Goal: Information Seeking & Learning: Check status

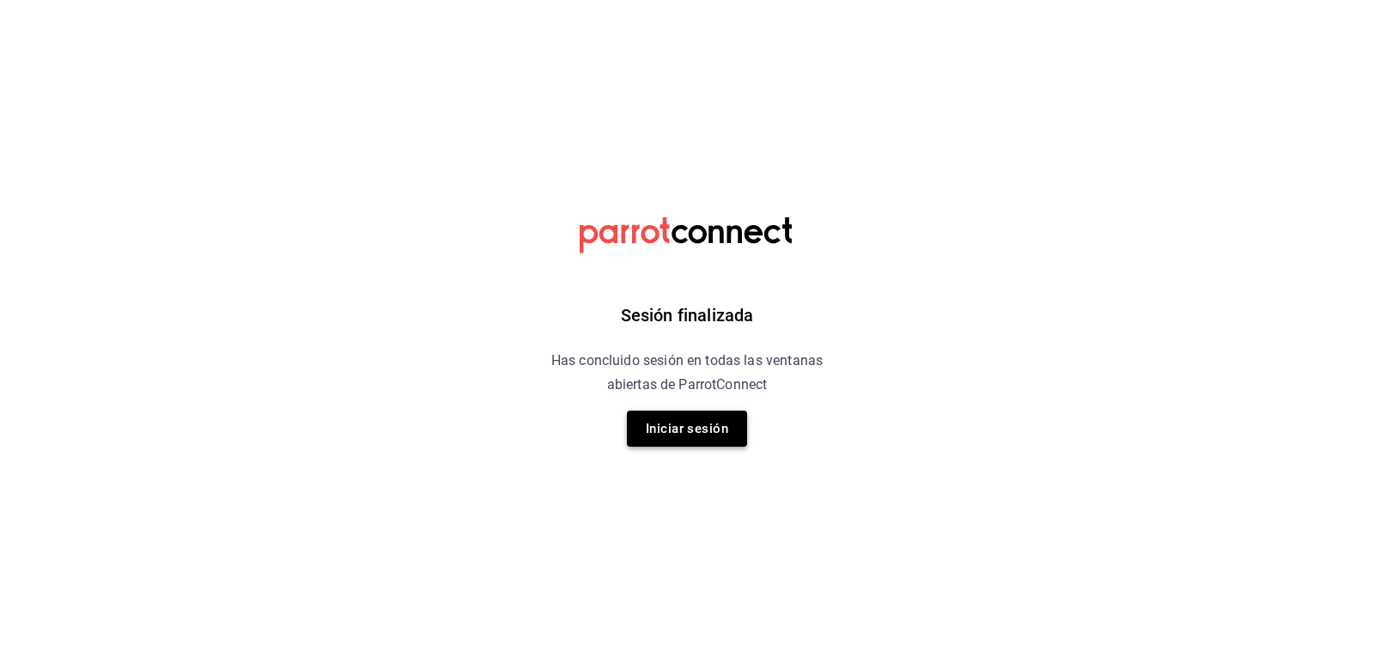
click at [719, 429] on button "Iniciar sesión" at bounding box center [687, 428] width 120 height 36
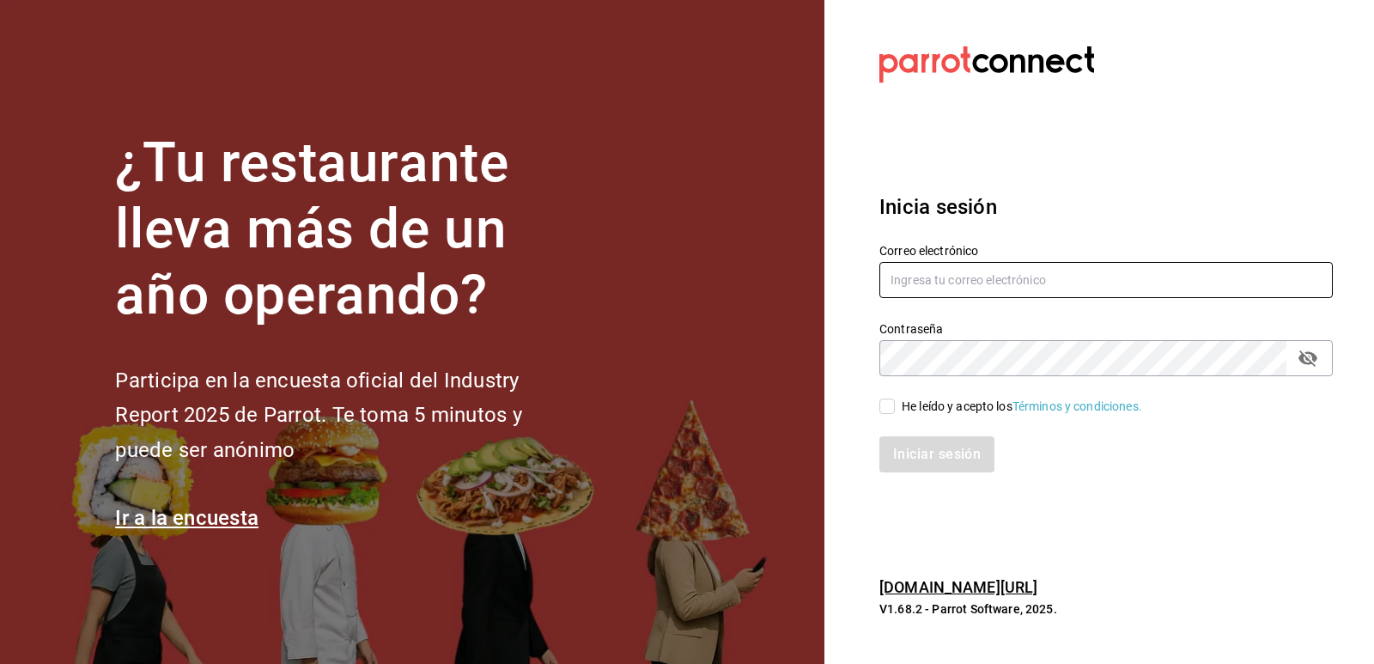
type input "Administracion@restaurantelatino.com"
click at [885, 404] on input "He leído y acepto los Términos y condiciones." at bounding box center [886, 405] width 15 height 15
checkbox input "true"
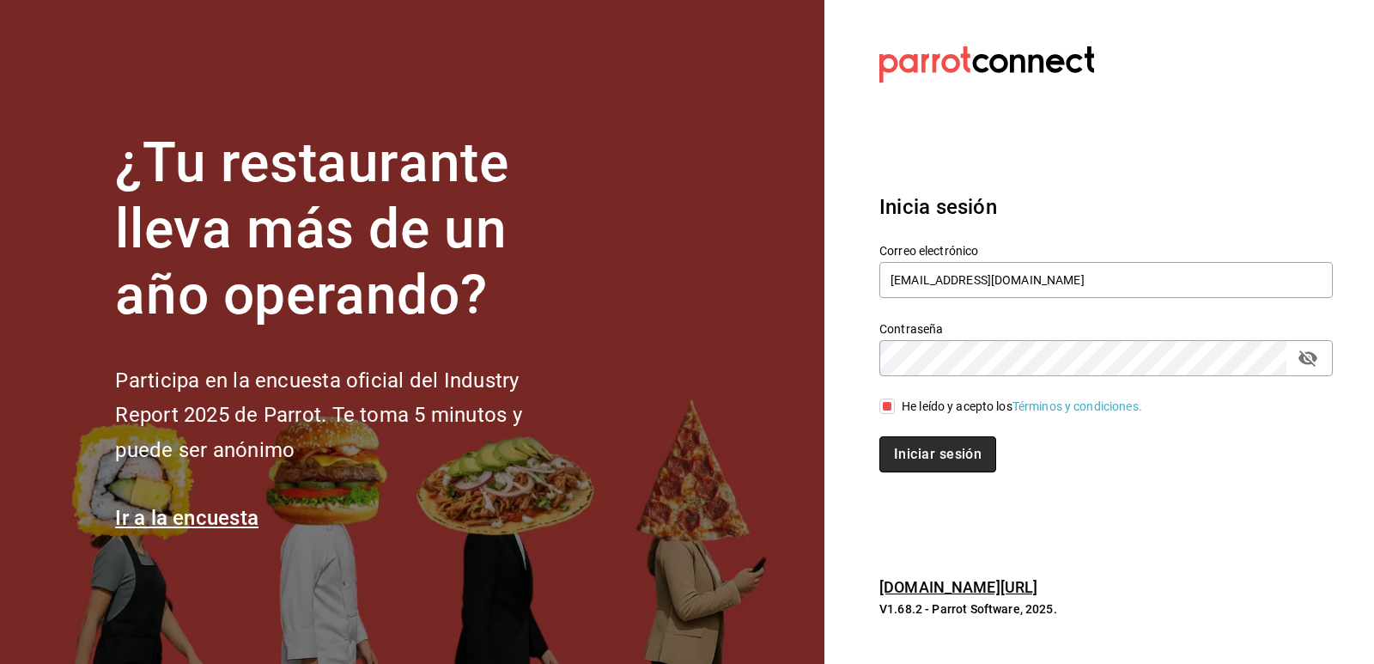
click at [919, 445] on button "Iniciar sesión" at bounding box center [937, 454] width 117 height 36
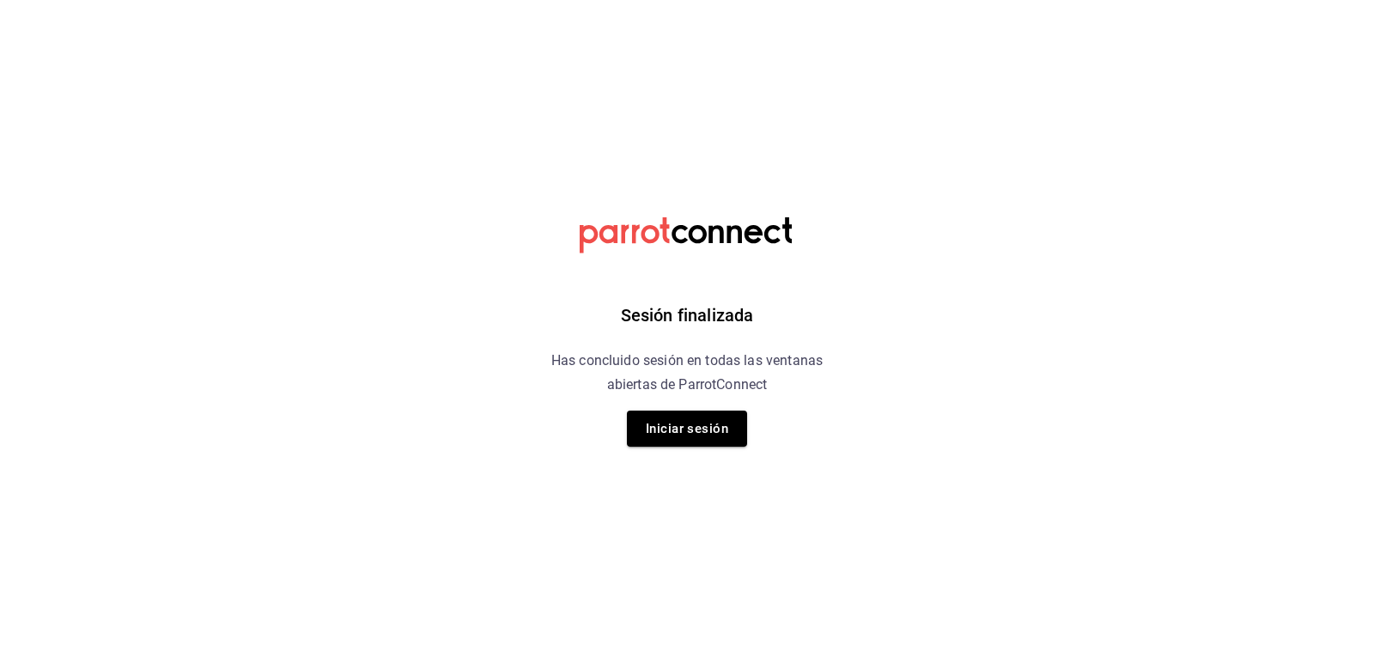
click at [643, 403] on div "Sesión finalizada Has concluido sesión en todas las ventanas abiertas de Parrot…" at bounding box center [687, 332] width 434 height 664
click at [680, 438] on button "Iniciar sesión" at bounding box center [687, 428] width 120 height 36
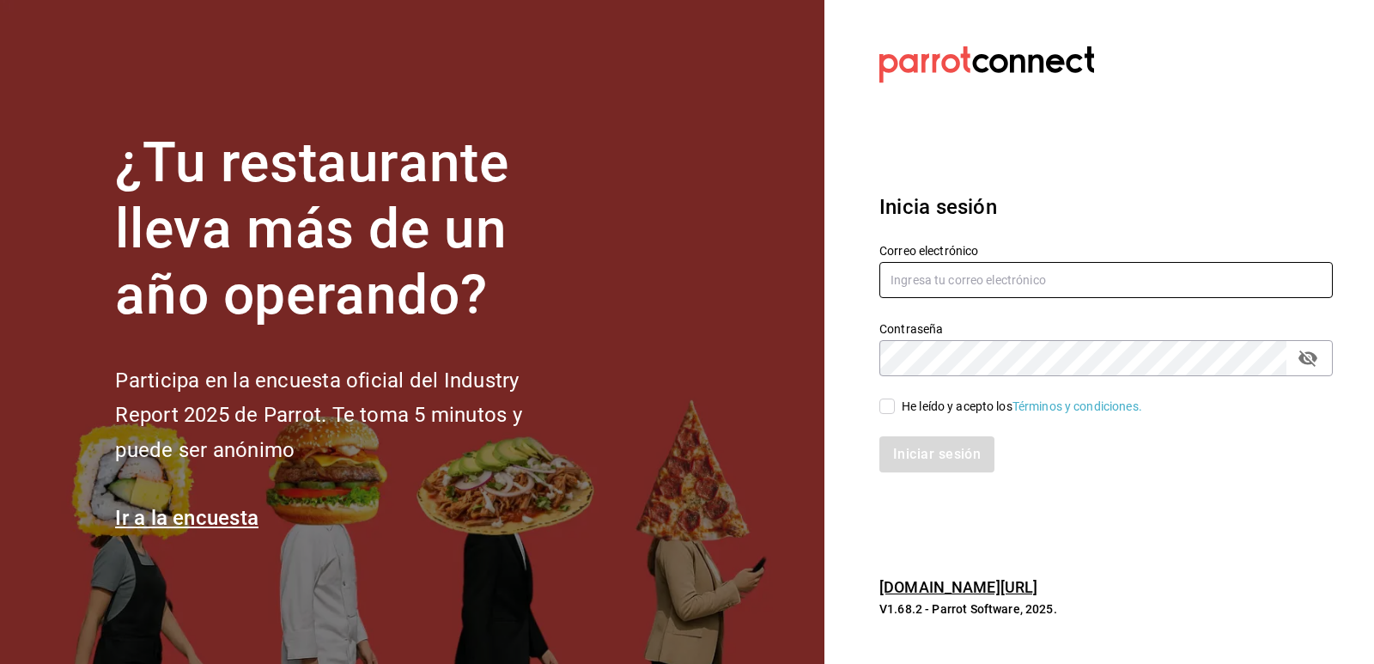
type input "Administracion@restaurantelatino.com"
click at [892, 405] on input "He leído y acepto los Términos y condiciones." at bounding box center [886, 405] width 15 height 15
checkbox input "true"
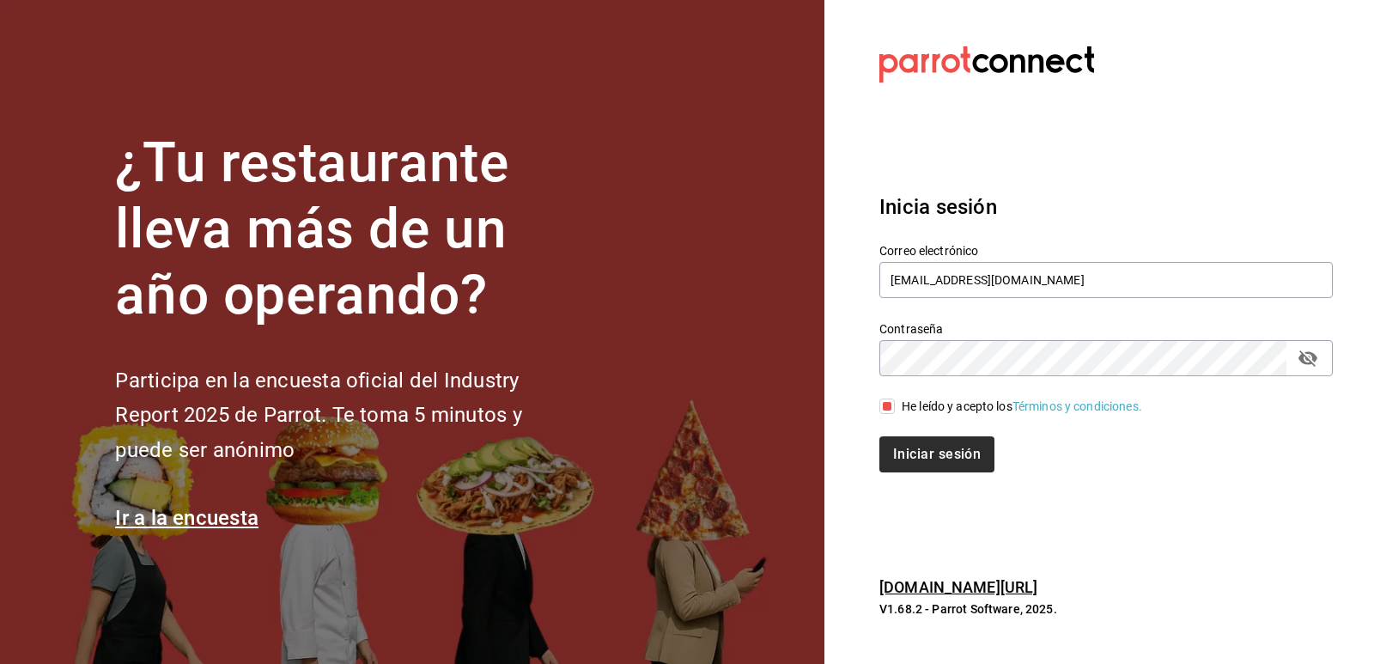
click at [931, 479] on div "Inicia sesión Correo electrónico Administracion@restaurantelatino.com Contraseñ…" at bounding box center [1105, 332] width 453 height 322
click at [933, 458] on button "Iniciar sesión" at bounding box center [937, 454] width 117 height 36
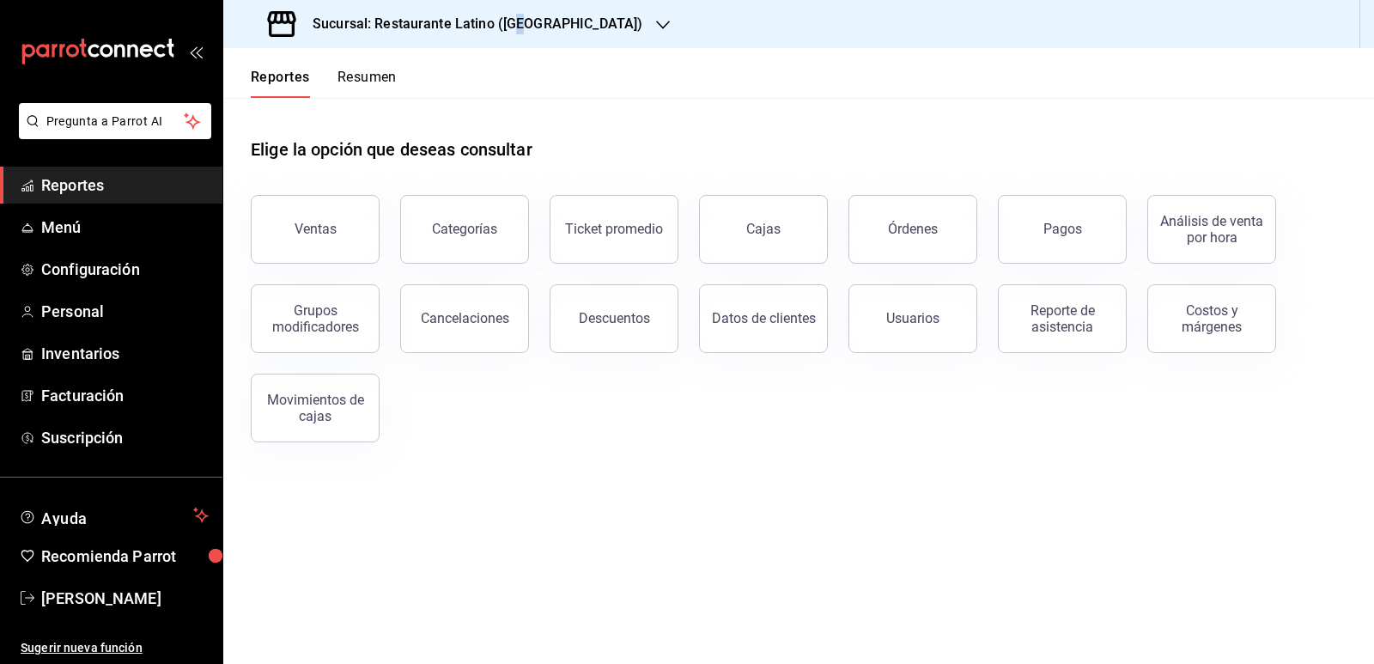
click at [522, 22] on h3 "Sucursal: Restaurante Latino ([GEOGRAPHIC_DATA])" at bounding box center [470, 24] width 343 height 21
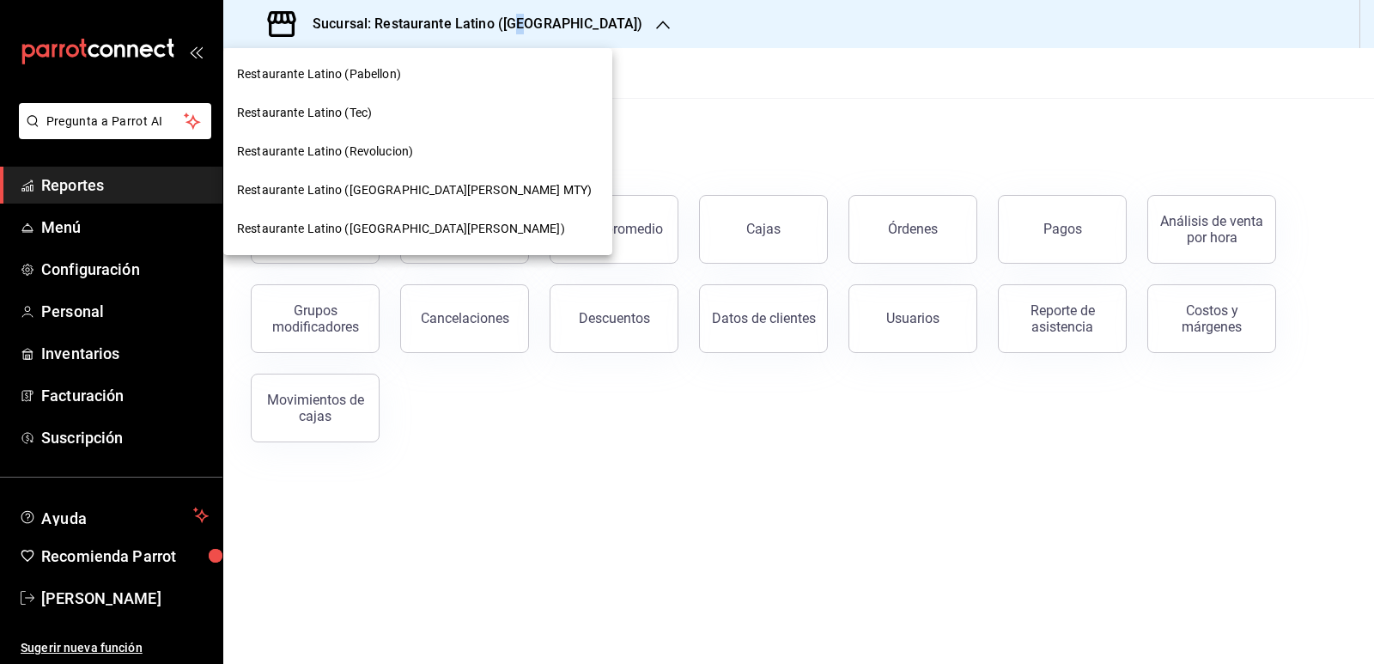
click at [446, 173] on div "Restaurante Latino ([GEOGRAPHIC_DATA][PERSON_NAME] MTY)" at bounding box center [417, 190] width 389 height 39
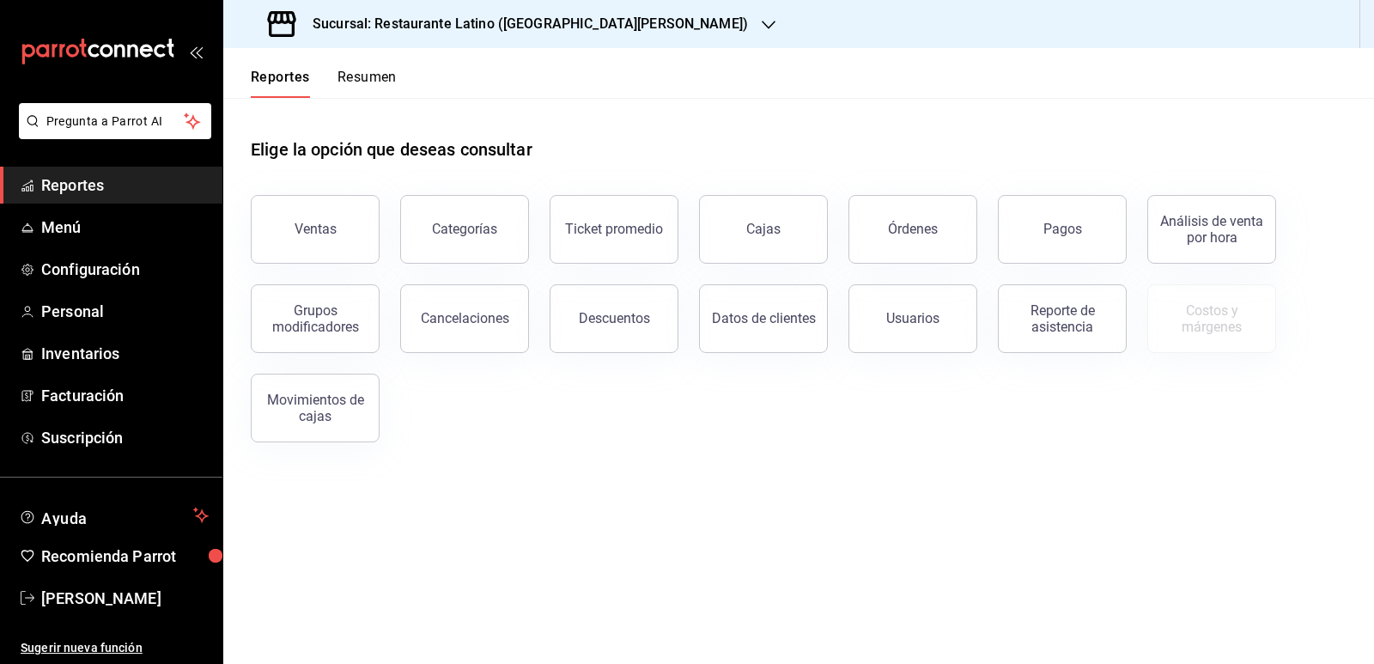
click at [100, 183] on span "Reportes" at bounding box center [124, 184] width 167 height 23
click at [87, 200] on link "Reportes" at bounding box center [111, 185] width 222 height 37
click at [82, 192] on span "Reportes" at bounding box center [124, 184] width 167 height 23
click at [356, 68] on div "Reportes Resumen" at bounding box center [309, 73] width 173 height 50
click at [359, 78] on button "Resumen" at bounding box center [366, 83] width 59 height 29
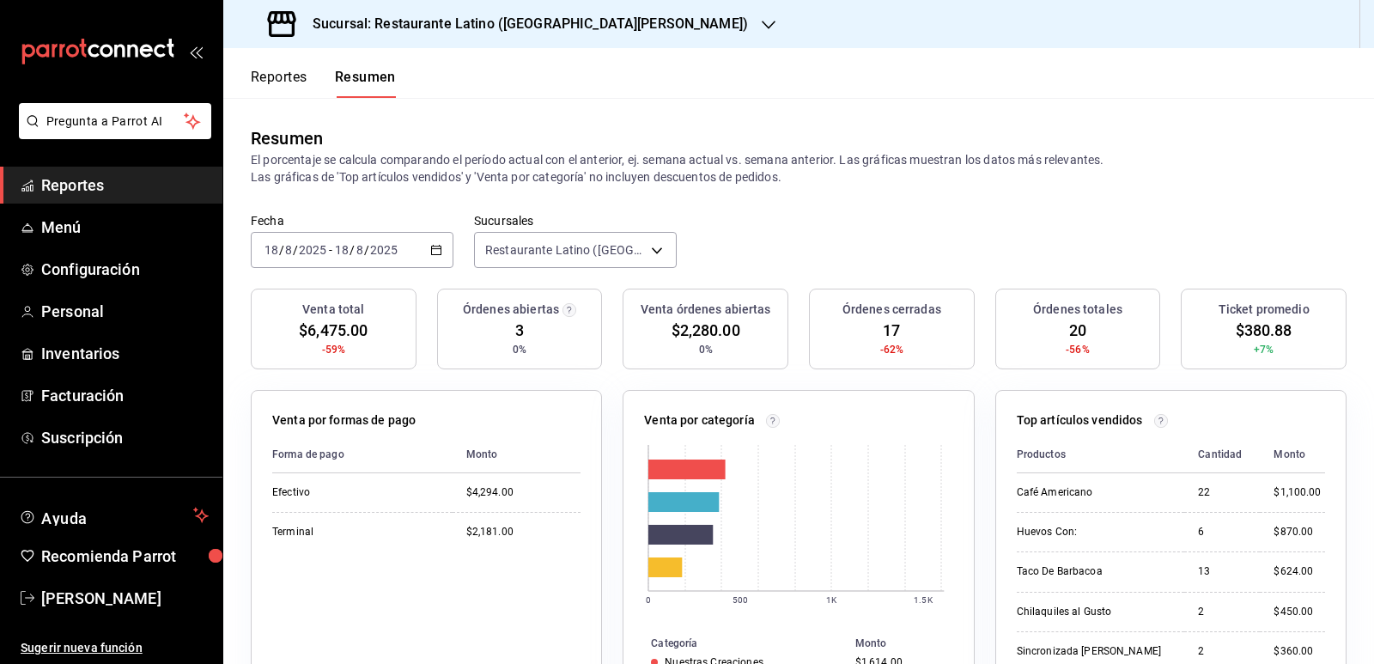
click at [440, 258] on div "2025-08-18 18 / 8 / 2025 - 2025-08-18 18 / 8 / 2025" at bounding box center [352, 250] width 203 height 36
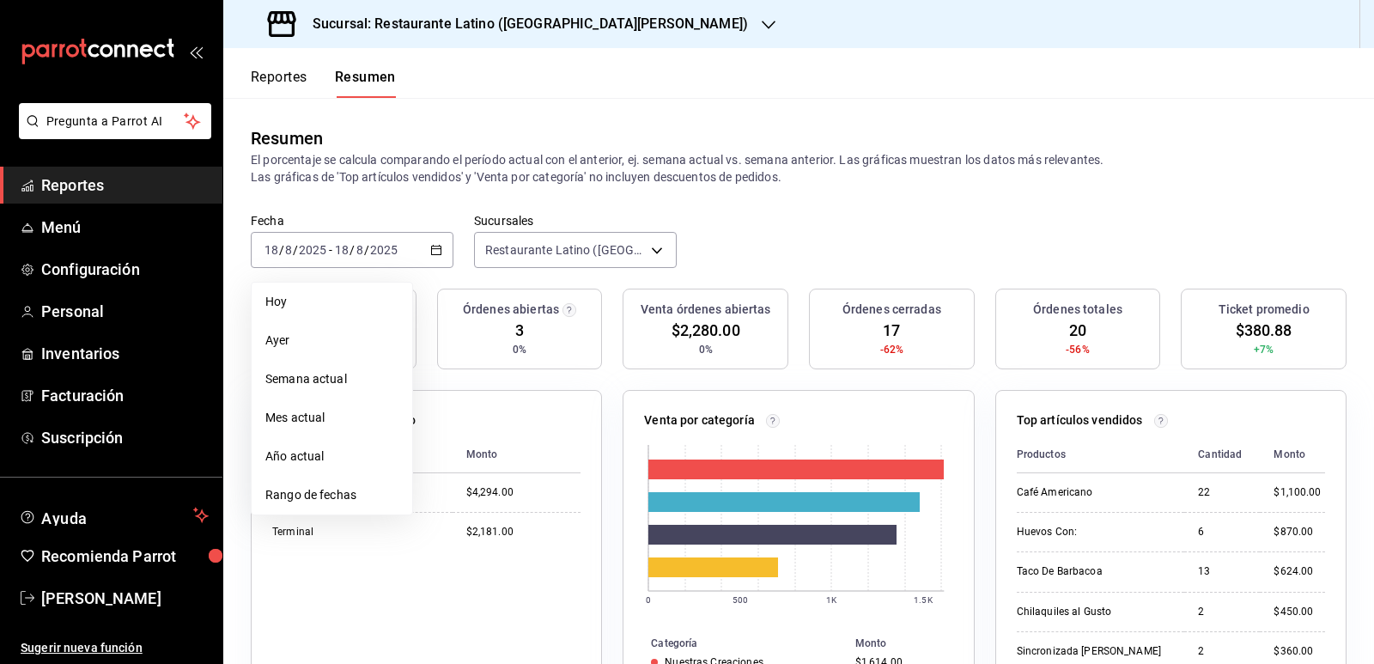
click at [299, 81] on button "Reportes" at bounding box center [279, 83] width 57 height 29
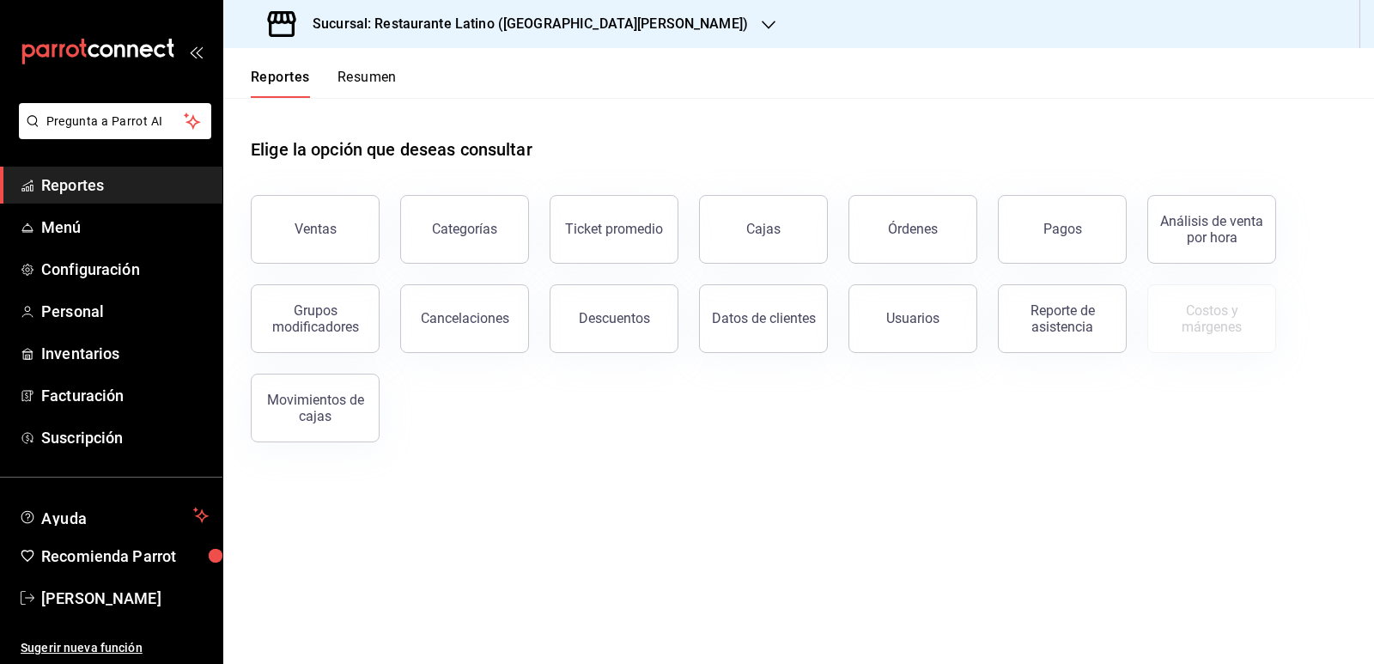
click at [371, 80] on button "Resumen" at bounding box center [366, 83] width 59 height 29
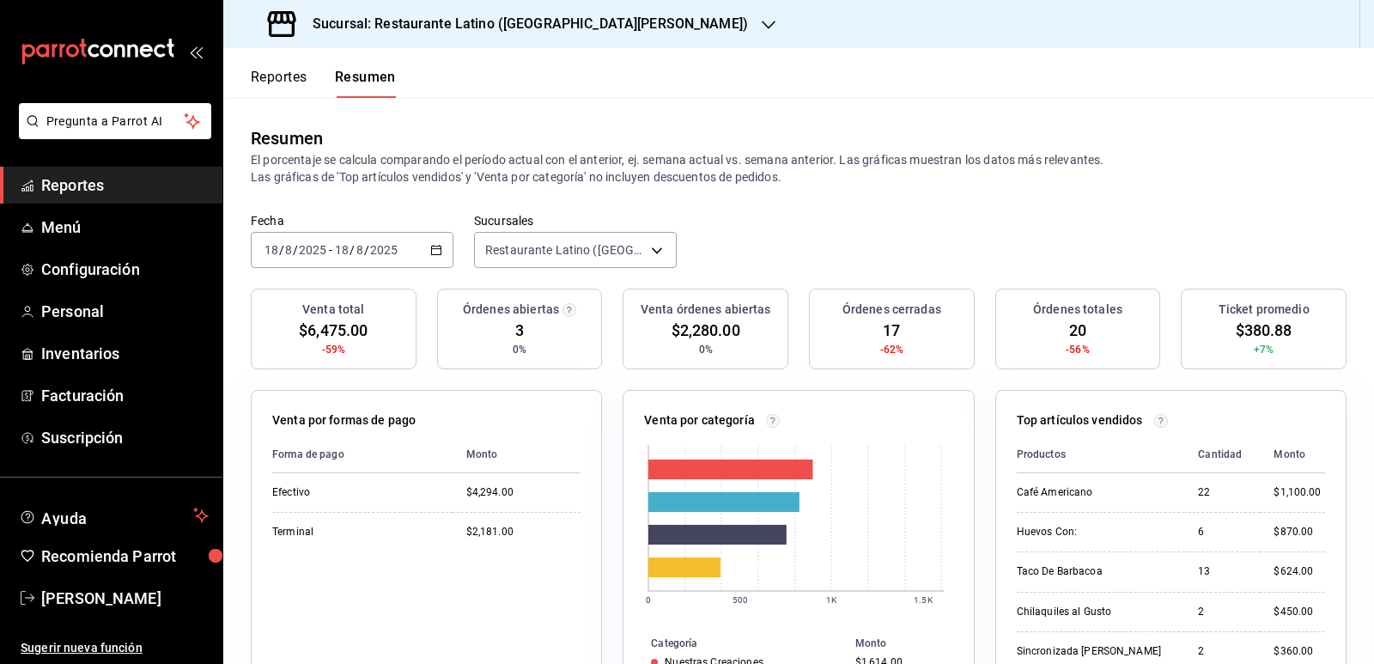
click at [432, 254] on icon "button" at bounding box center [436, 250] width 12 height 12
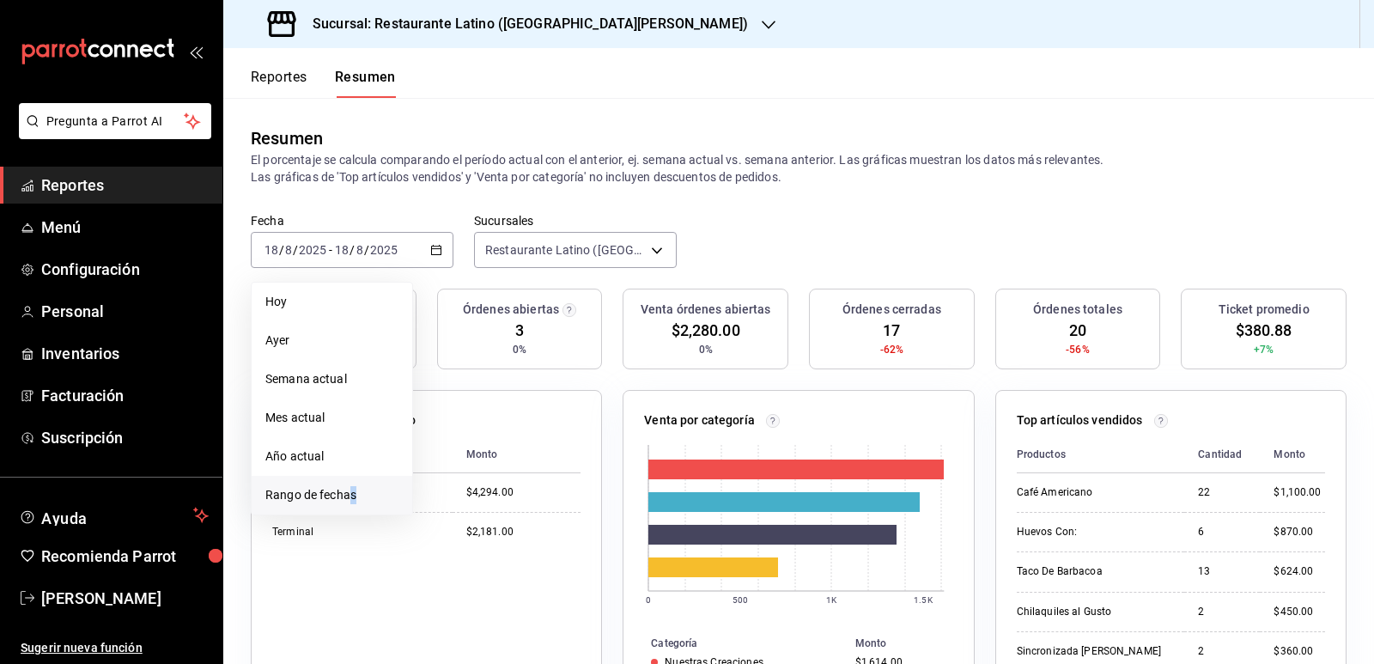
click at [354, 490] on span "Rango de fechas" at bounding box center [331, 495] width 133 height 18
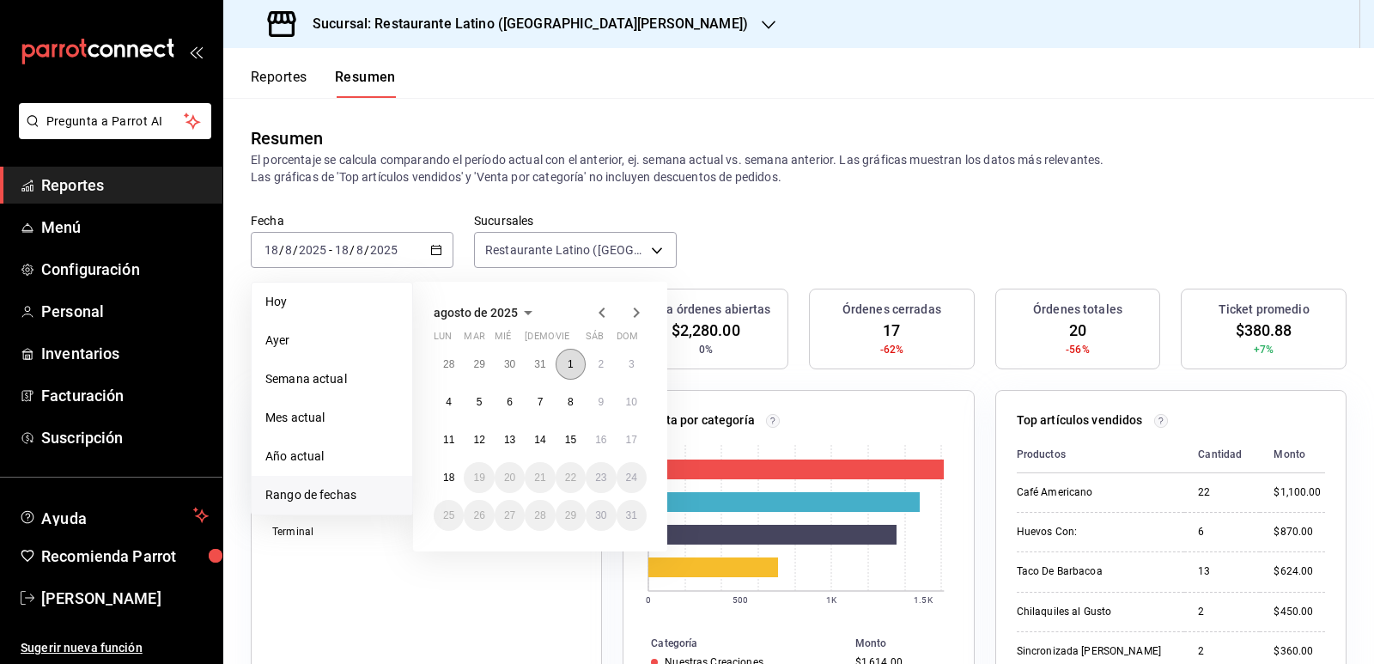
click at [580, 374] on button "1" at bounding box center [570, 364] width 30 height 31
click at [574, 373] on button "1" at bounding box center [570, 364] width 30 height 31
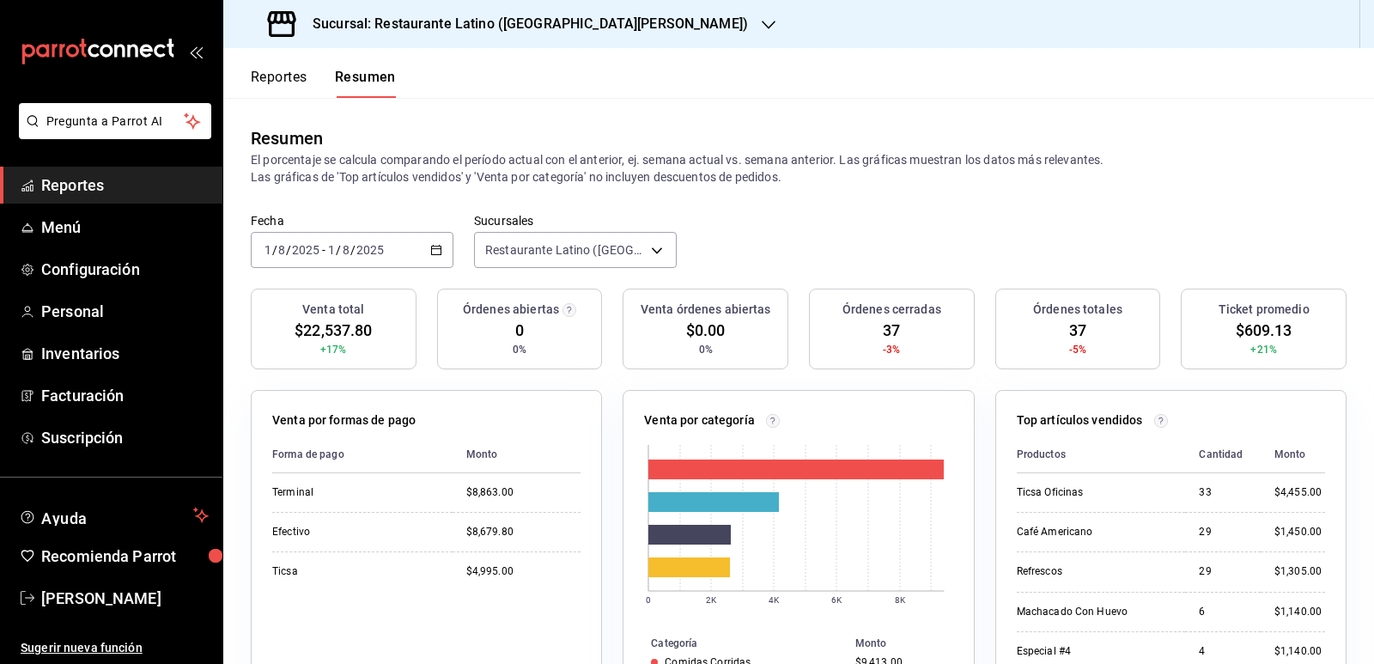
click at [445, 258] on div "2025-08-01 1 / 8 / 2025 - 2025-08-01 1 / 8 / 2025" at bounding box center [352, 250] width 203 height 36
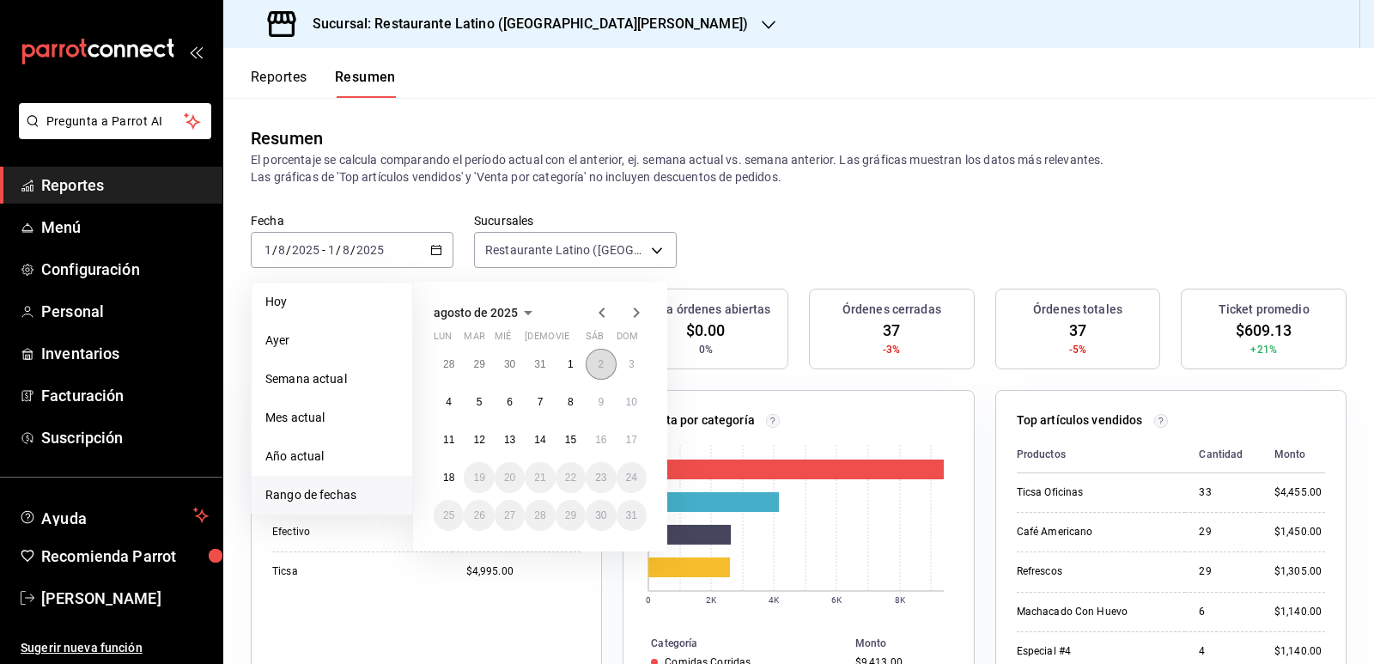
click at [588, 362] on button "2" at bounding box center [601, 364] width 30 height 31
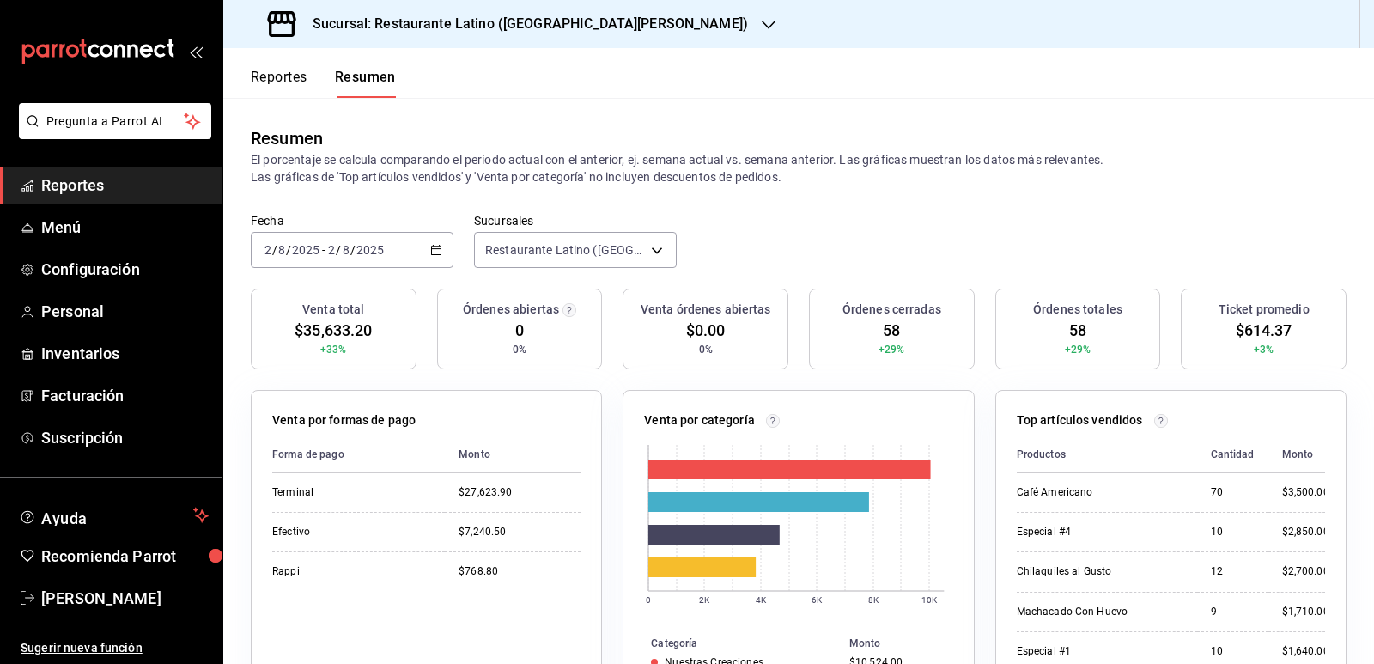
click at [432, 262] on div "2025-08-02 2 / 8 / 2025 - 2025-08-02 2 / 8 / 2025" at bounding box center [352, 250] width 203 height 36
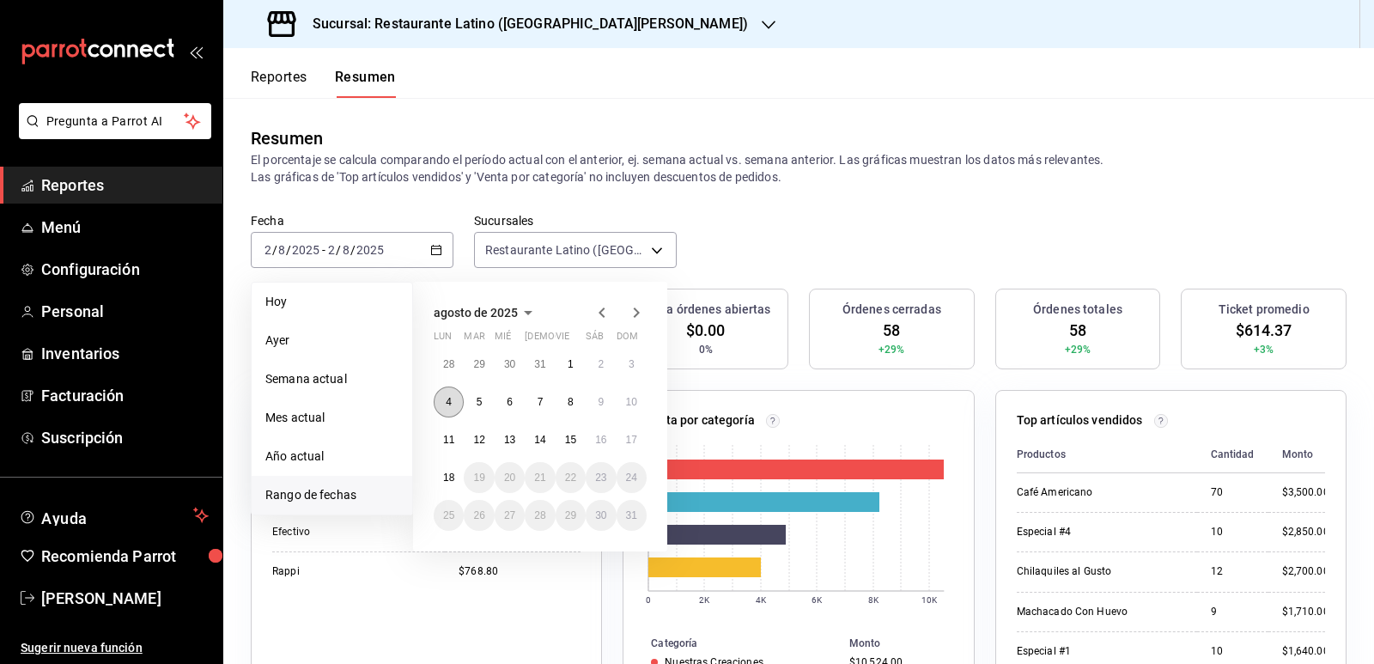
click at [458, 406] on button "4" at bounding box center [449, 401] width 30 height 31
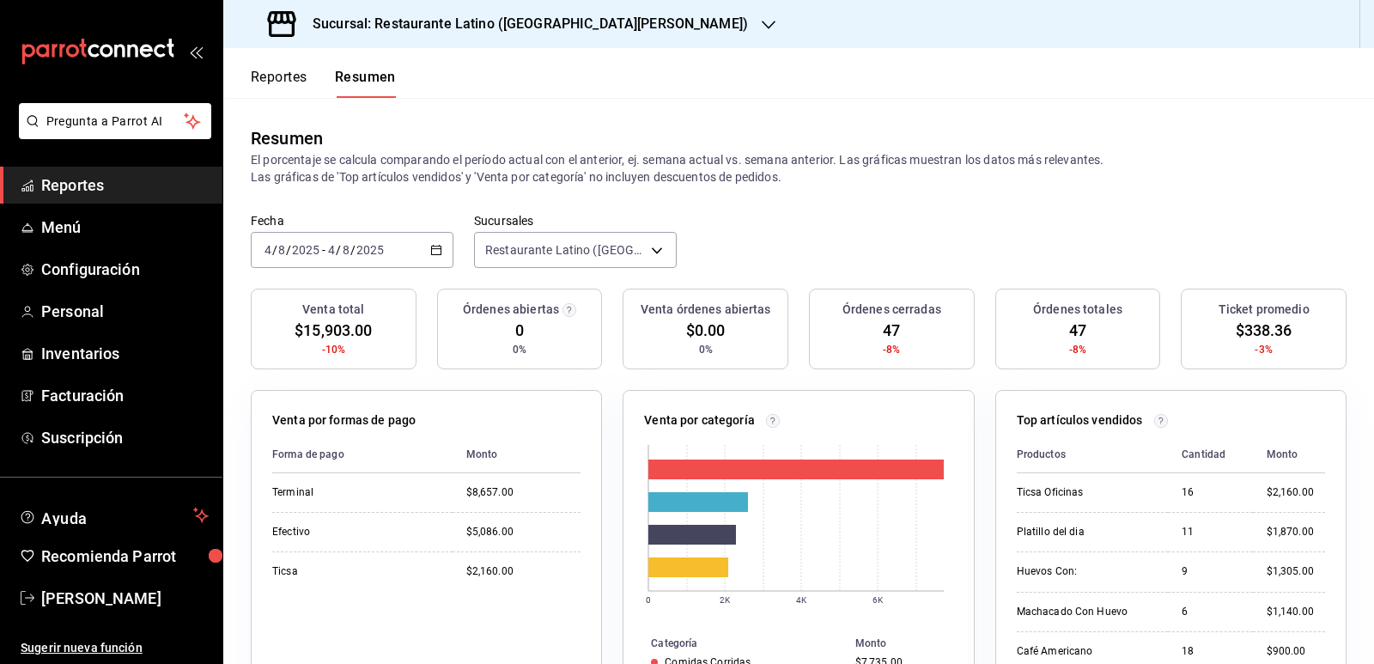
click at [437, 256] on icon "button" at bounding box center [436, 250] width 12 height 12
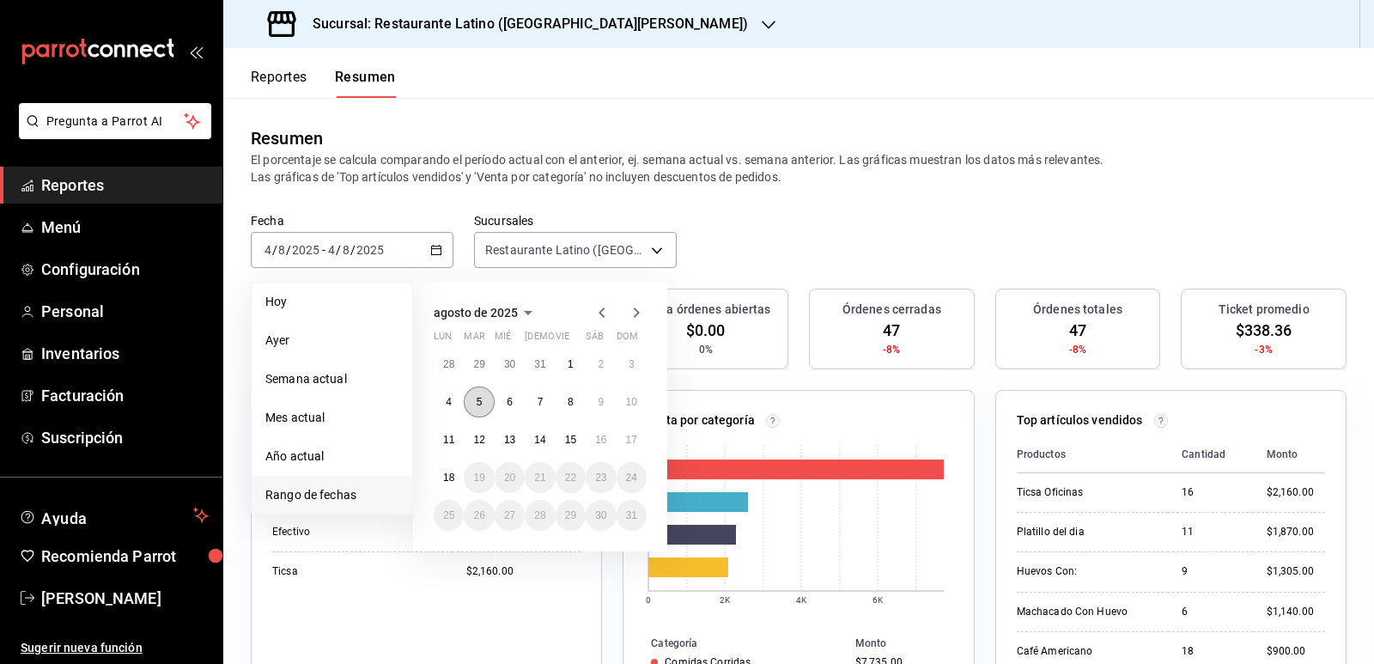
click at [490, 406] on button "5" at bounding box center [479, 401] width 30 height 31
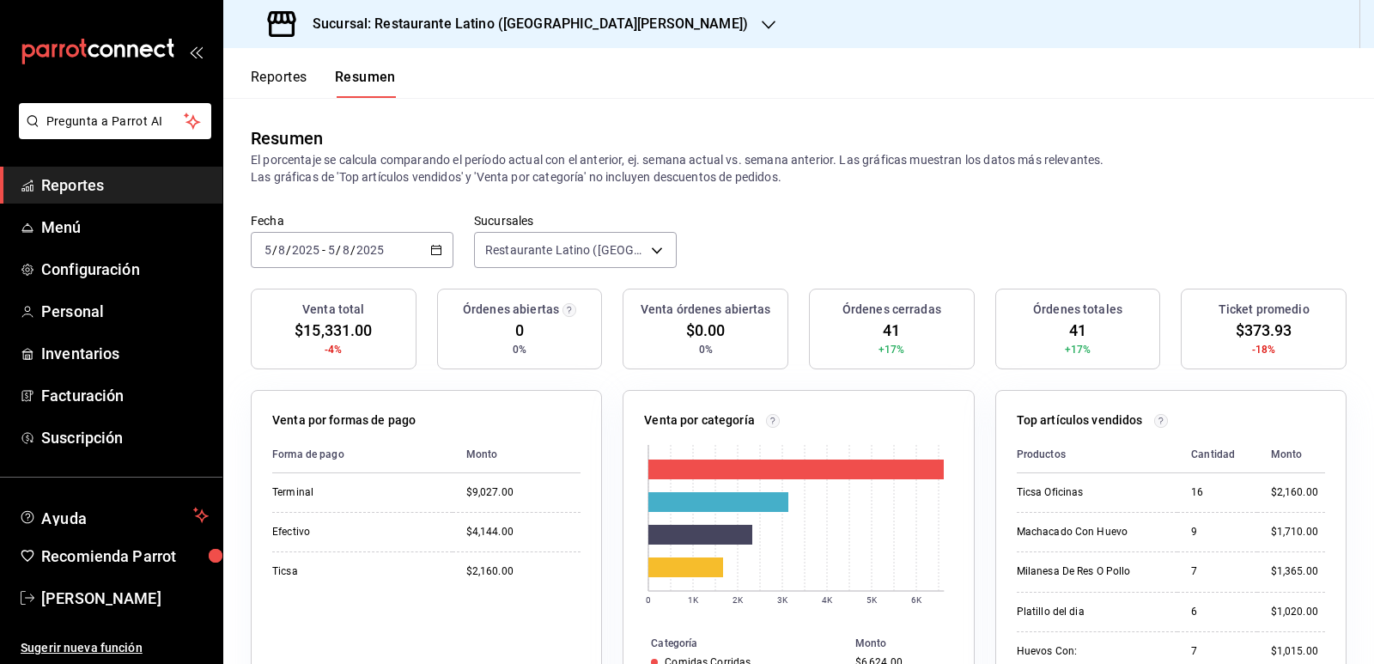
click at [447, 255] on div "2025-08-05 5 / 8 / 2025 - 2025-08-05 5 / 8 / 2025" at bounding box center [352, 250] width 203 height 36
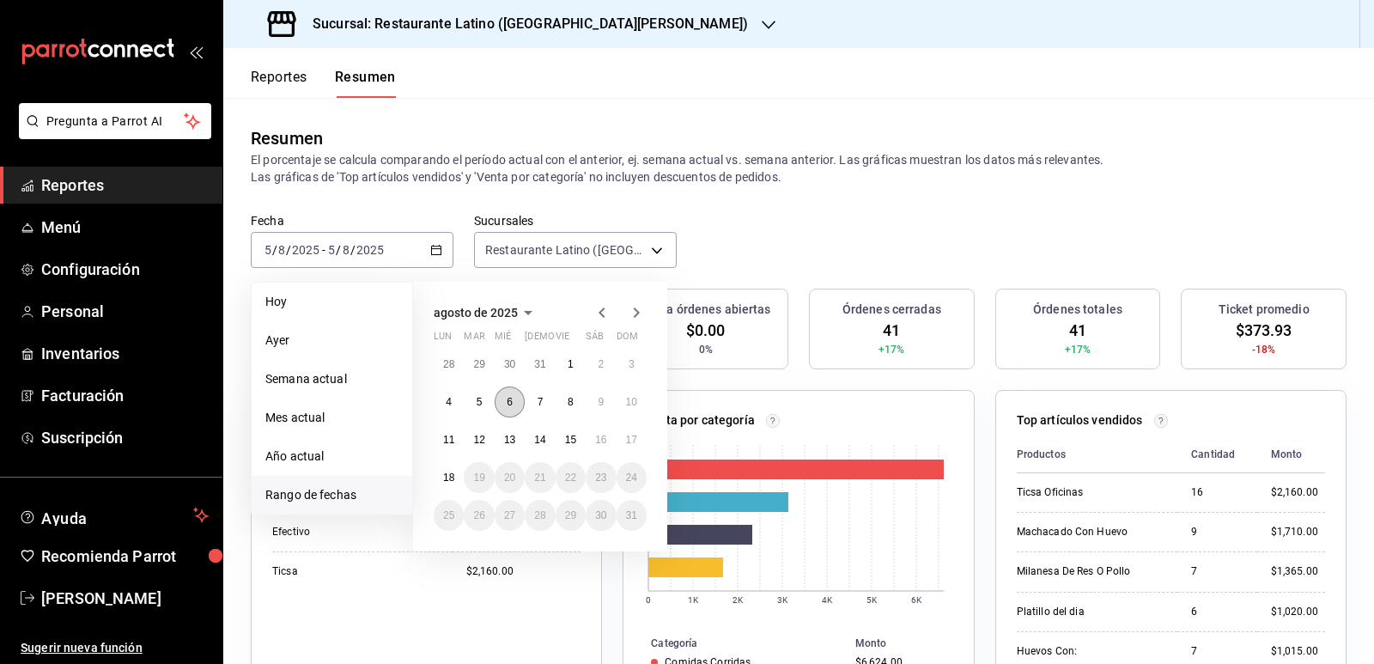
click at [507, 403] on abbr "6" at bounding box center [510, 402] width 6 height 12
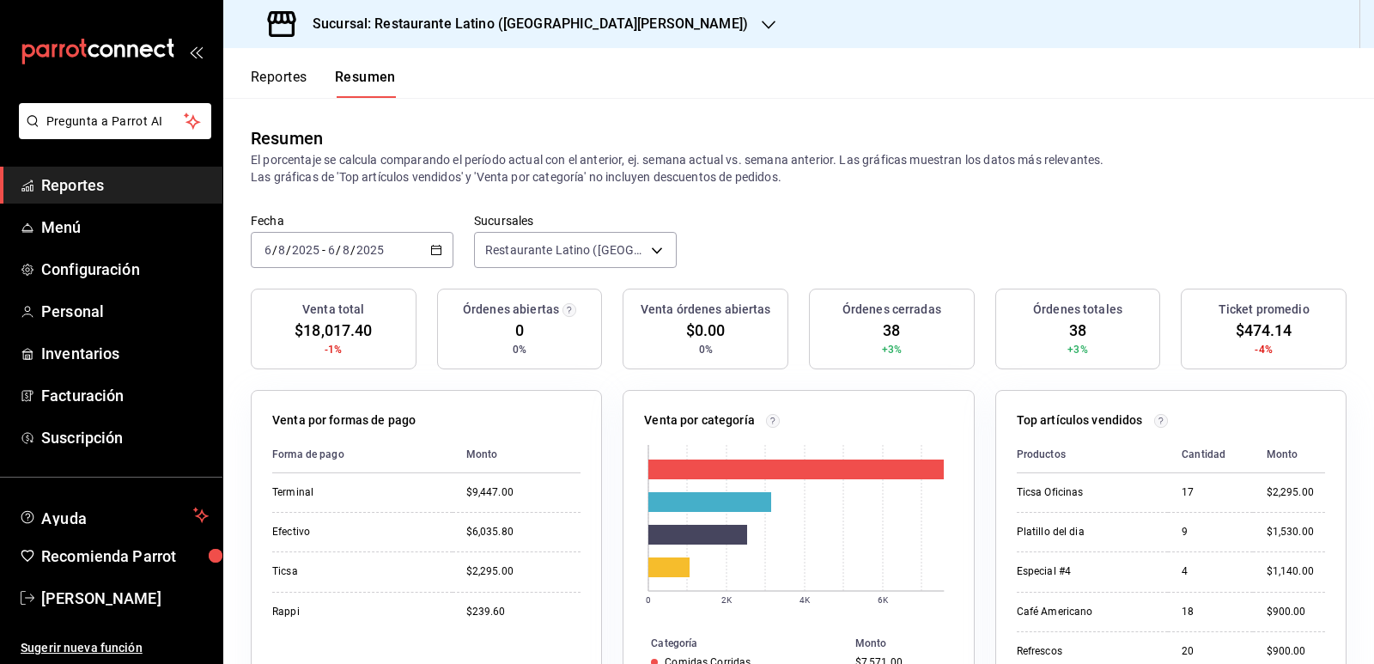
click at [434, 244] on div "2025-08-06 6 / 8 / 2025 - 2025-08-06 6 / 8 / 2025" at bounding box center [352, 250] width 203 height 36
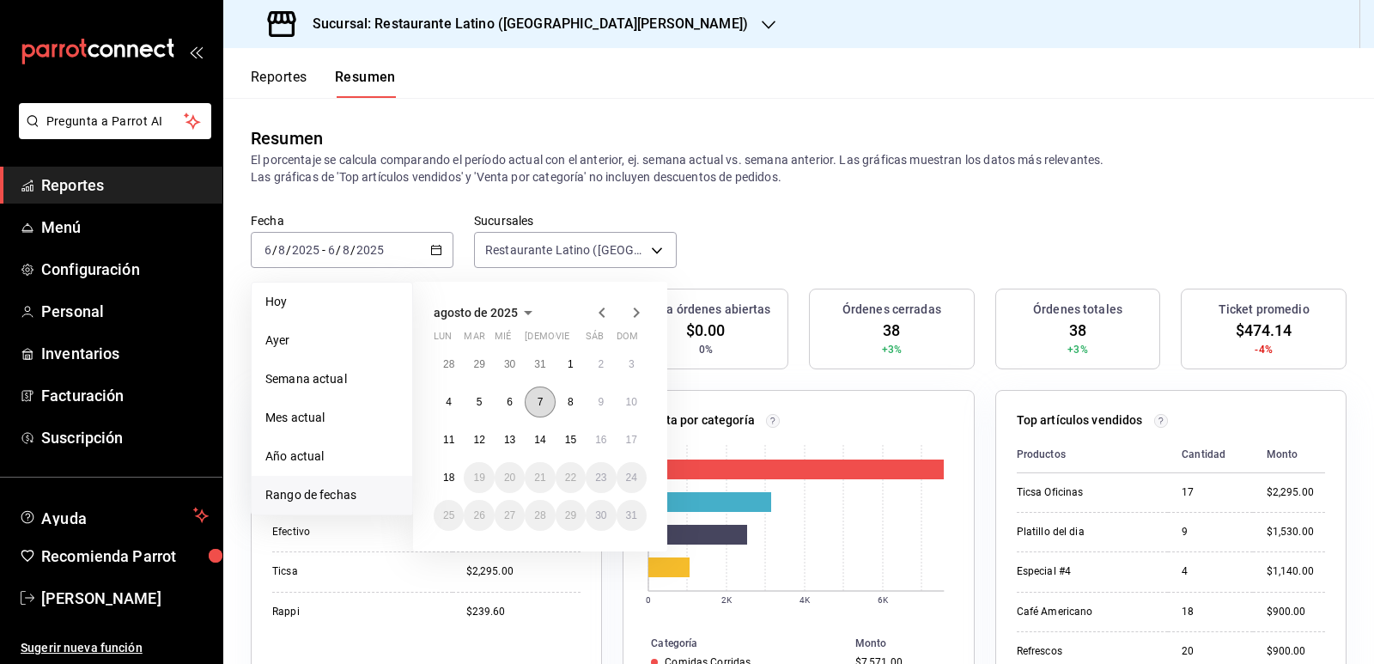
click at [544, 410] on button "7" at bounding box center [540, 401] width 30 height 31
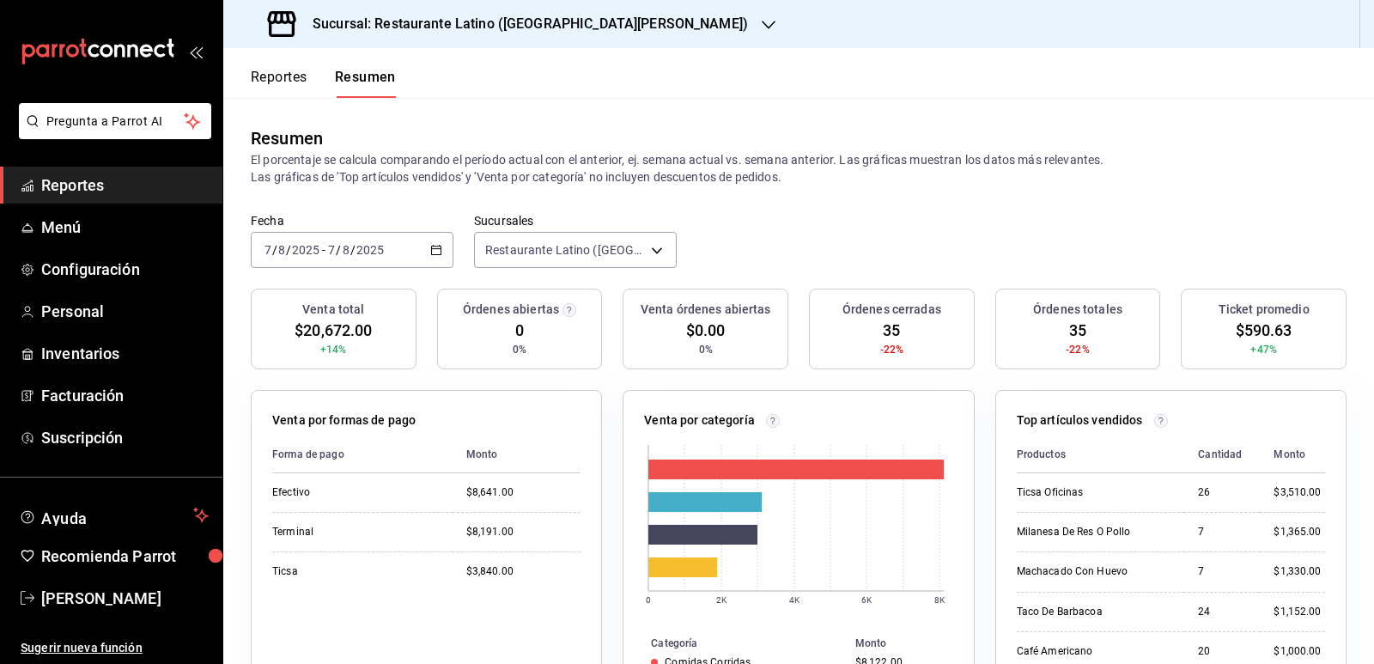
click at [433, 254] on icon "button" at bounding box center [436, 250] width 12 height 12
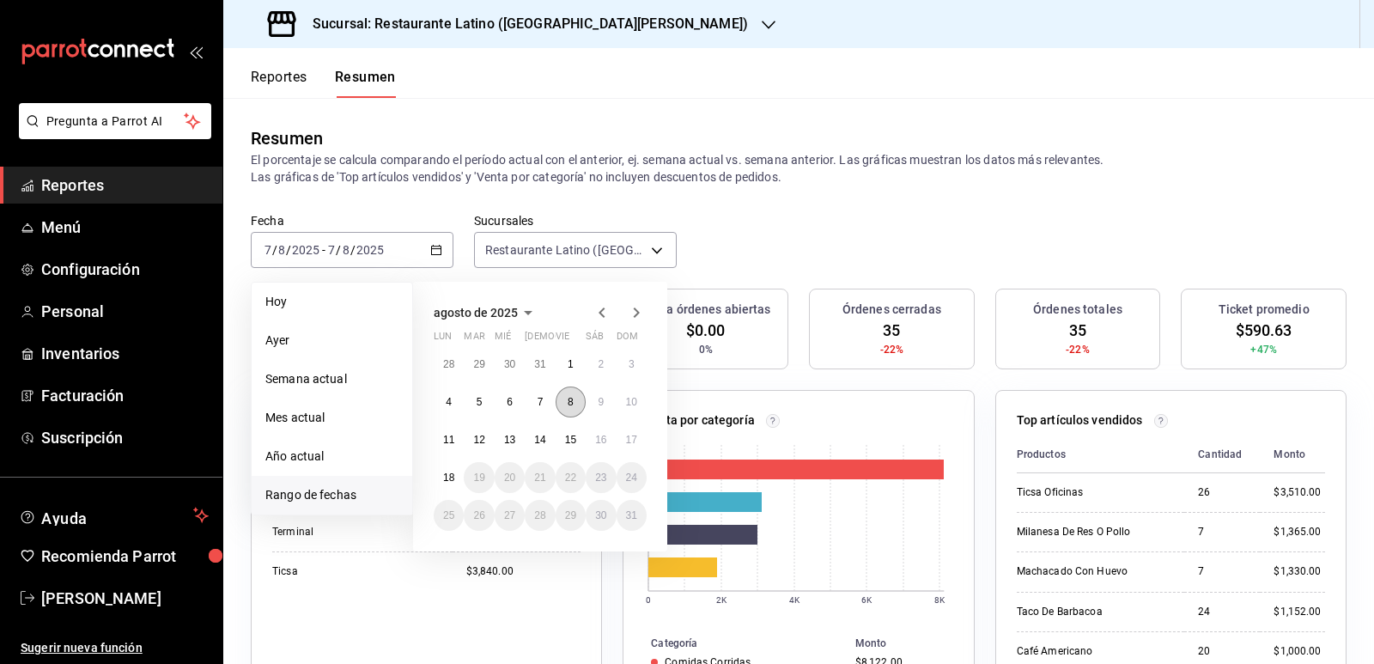
click at [567, 409] on button "8" at bounding box center [570, 401] width 30 height 31
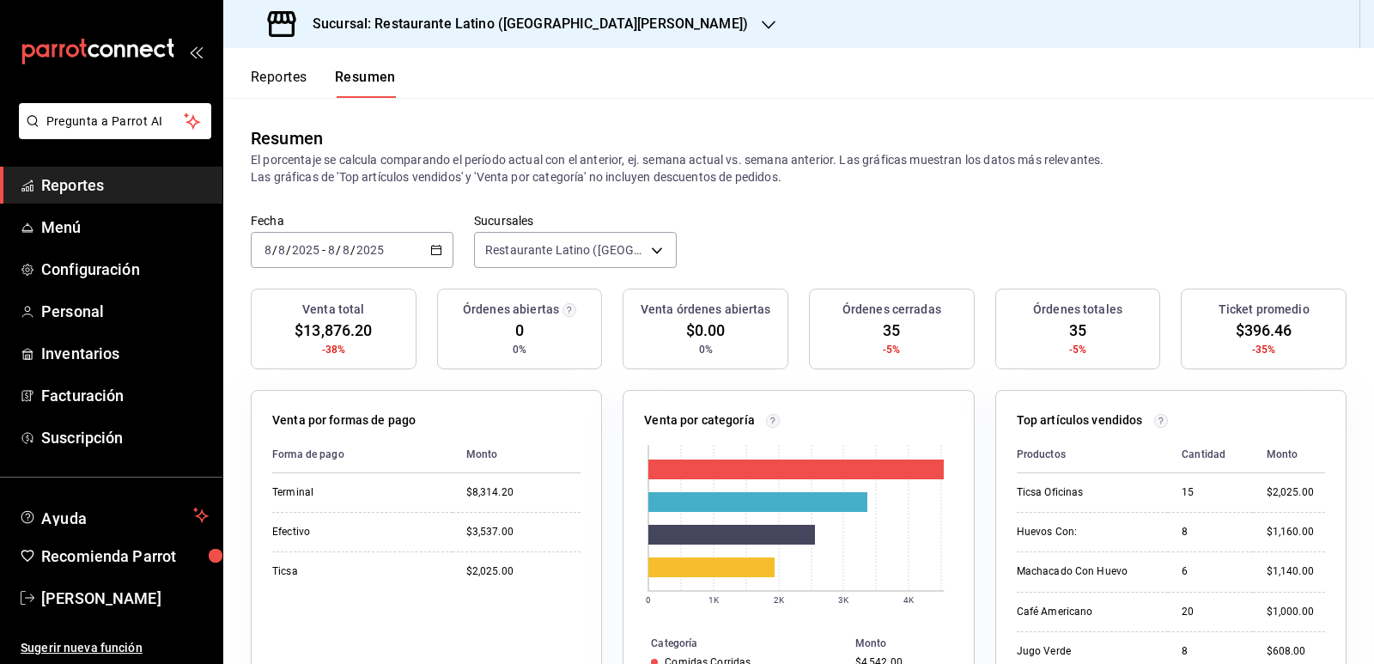
click at [437, 249] on div "2025-08-08 8 / 8 / 2025 - 2025-08-08 8 / 8 / 2025" at bounding box center [352, 250] width 203 height 36
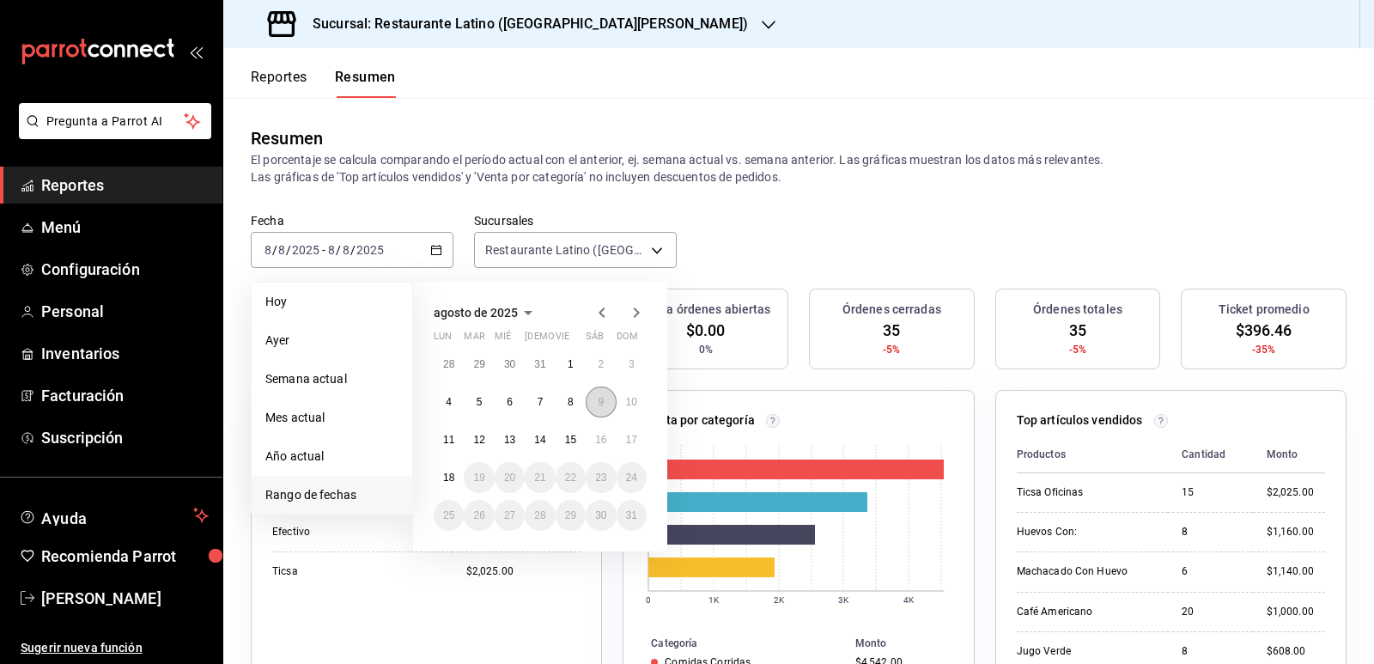
click at [604, 408] on button "9" at bounding box center [601, 401] width 30 height 31
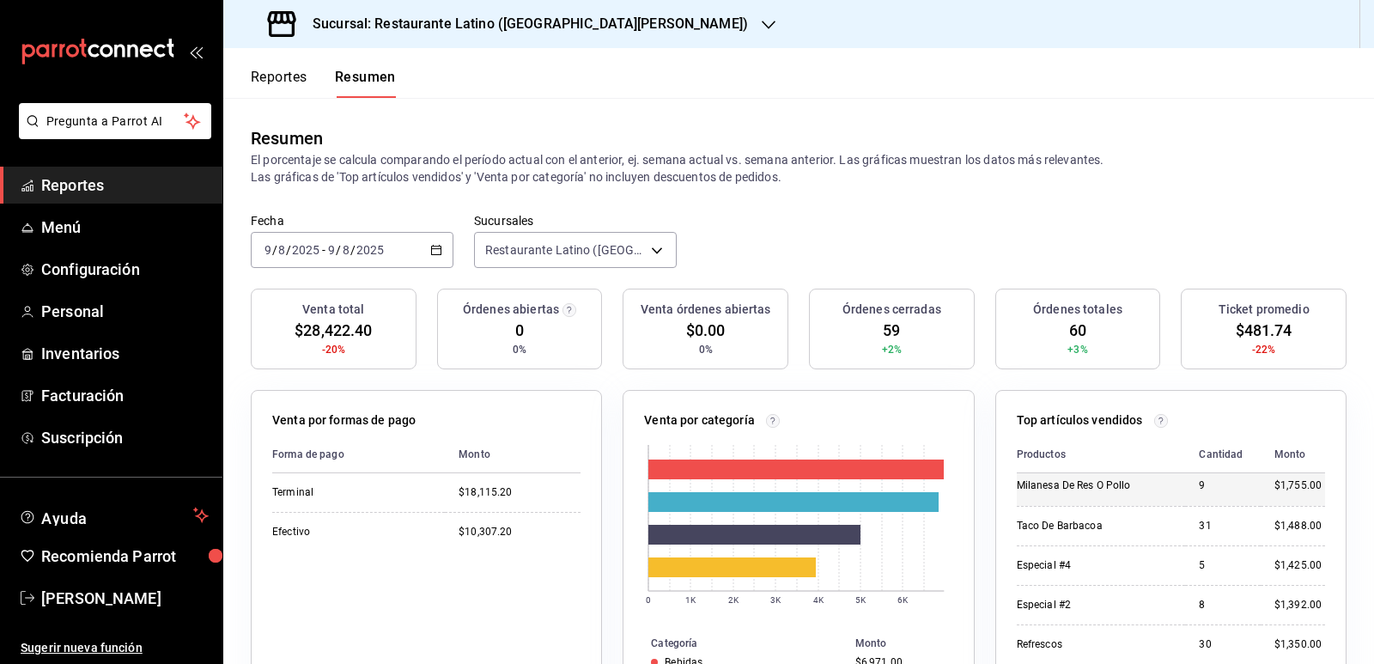
scroll to position [172, 0]
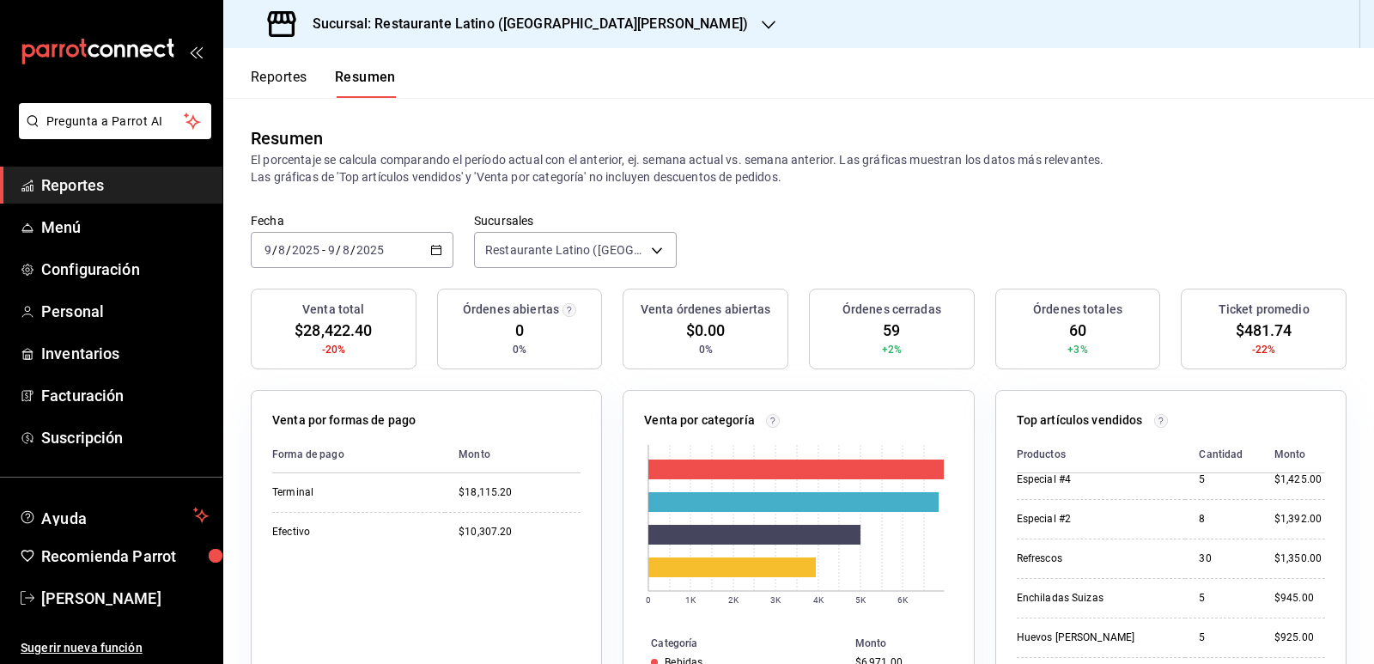
click at [444, 257] on div "2025-08-09 9 / 8 / 2025 - 2025-08-09 9 / 8 / 2025" at bounding box center [352, 250] width 203 height 36
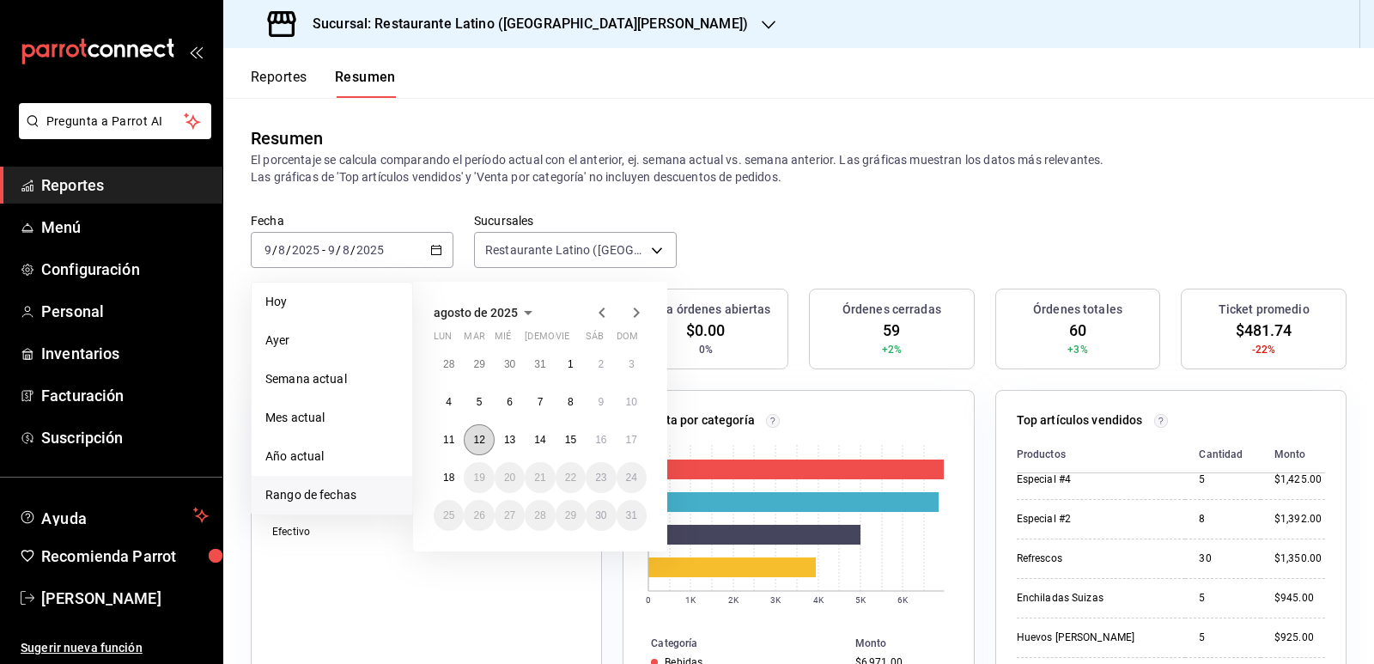
click at [464, 443] on button "12" at bounding box center [479, 439] width 30 height 31
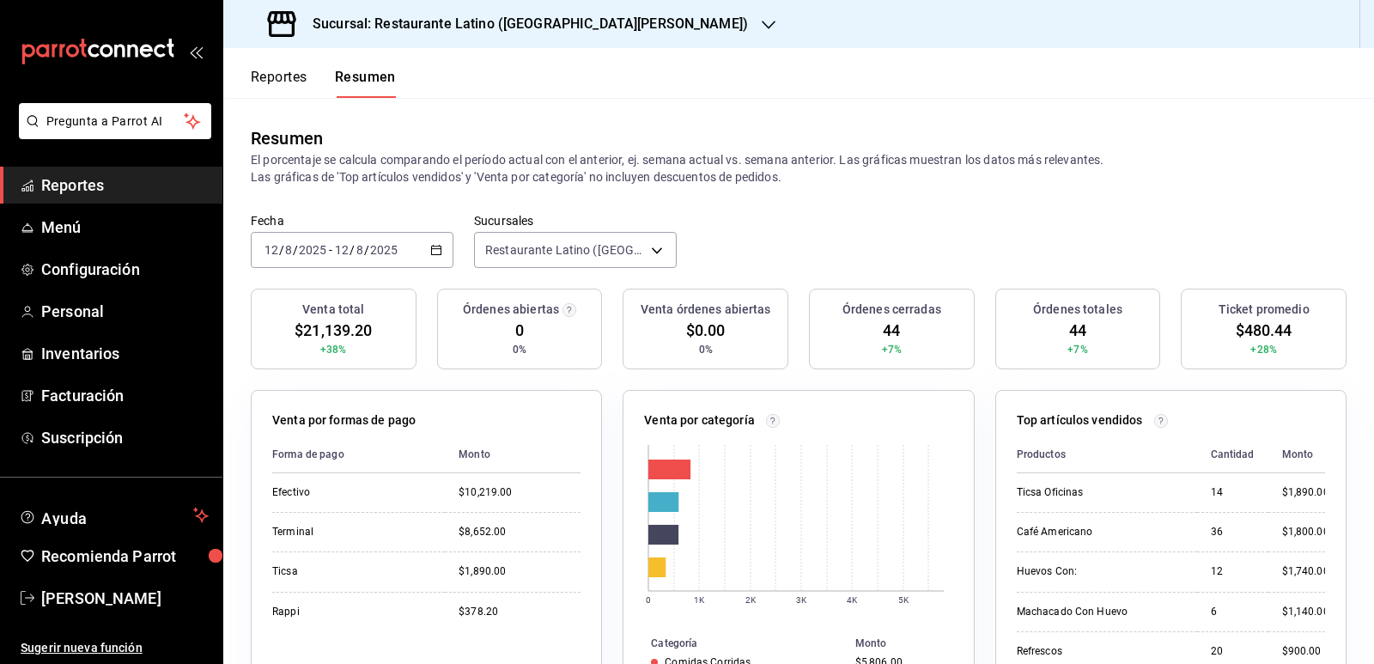
click at [431, 253] on \(Stroke\) "button" at bounding box center [436, 250] width 10 height 9
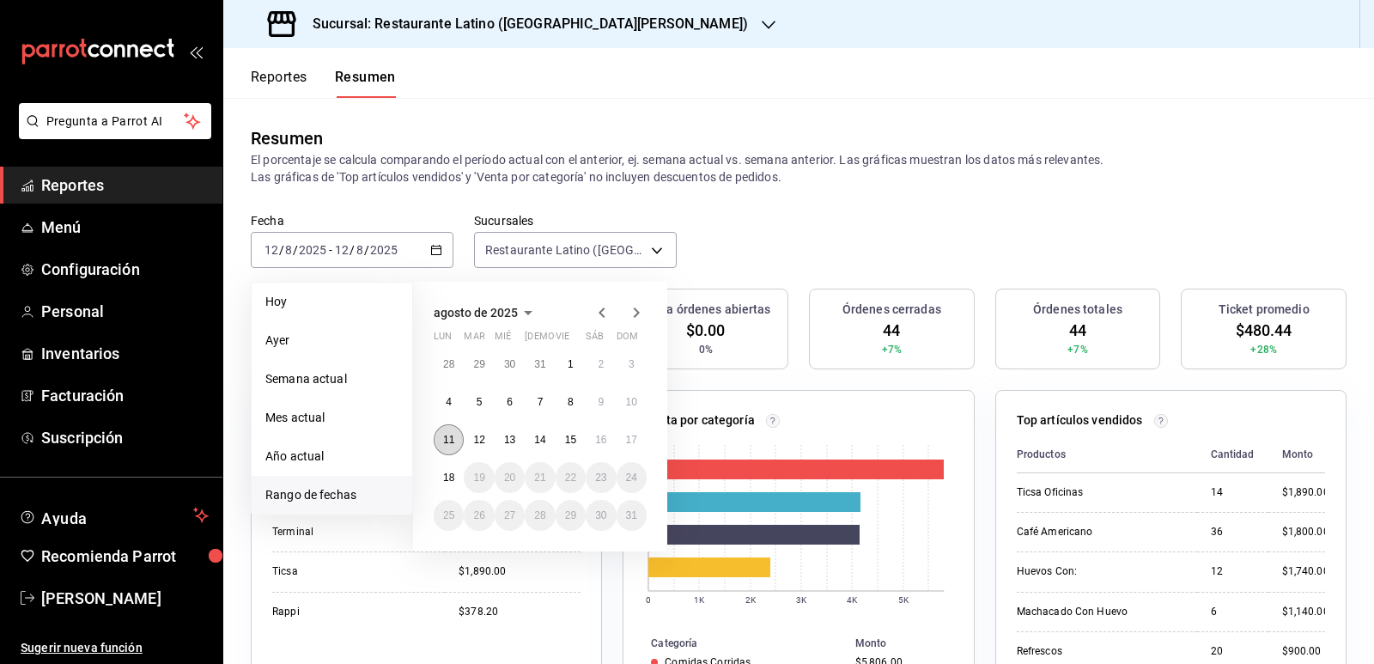
click at [459, 440] on button "11" at bounding box center [449, 439] width 30 height 31
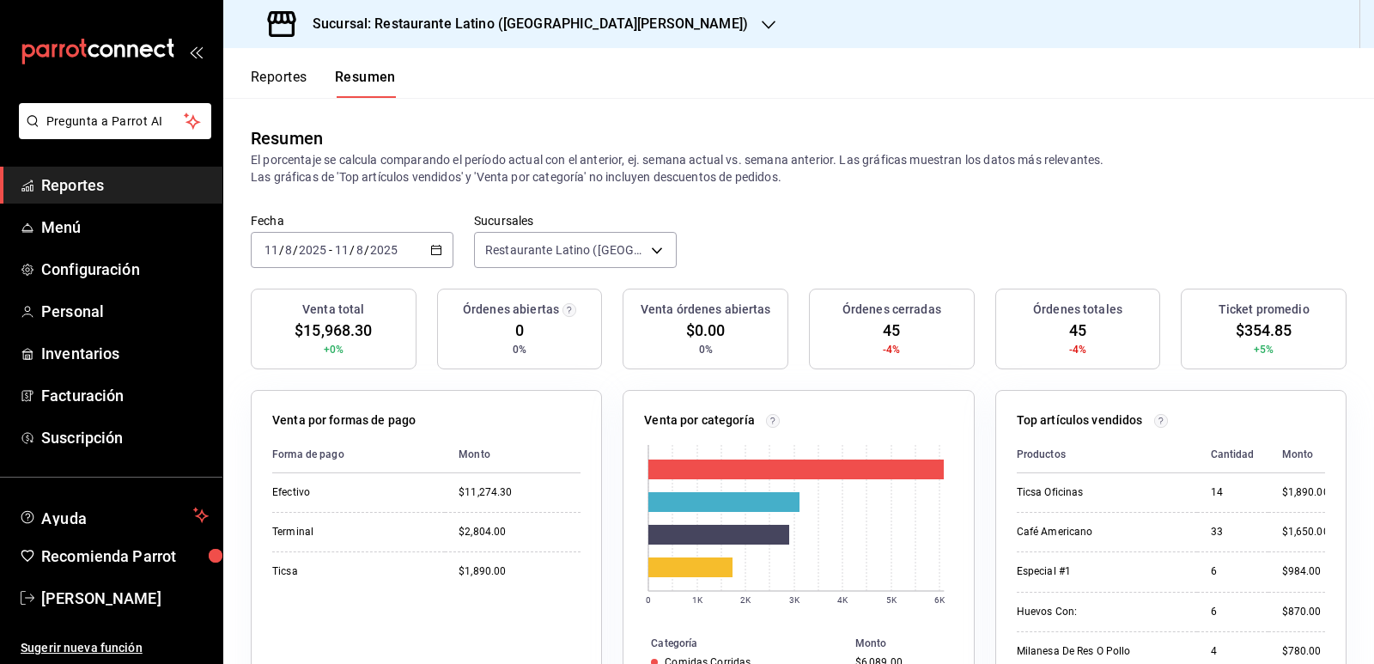
click at [441, 255] on div "2025-08-11 11 / 8 / 2025 - 2025-08-11 11 / 8 / 2025" at bounding box center [352, 250] width 203 height 36
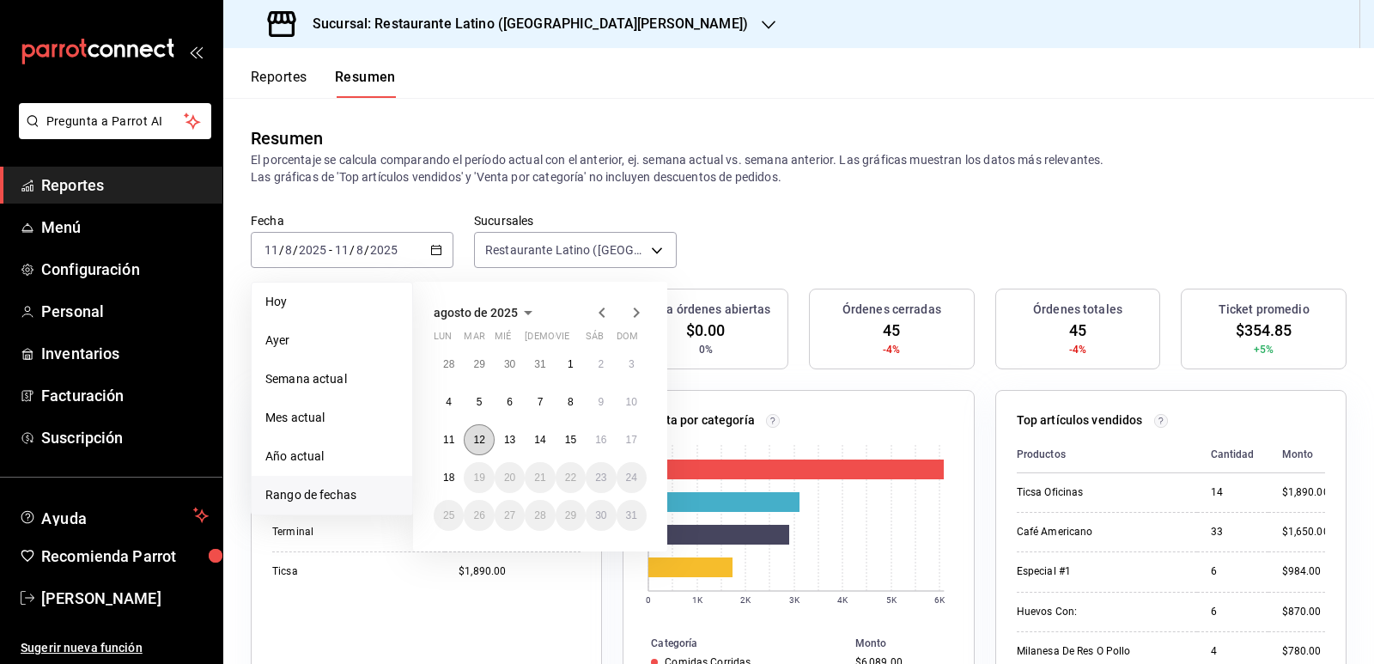
click at [482, 440] on abbr "12" at bounding box center [478, 440] width 11 height 12
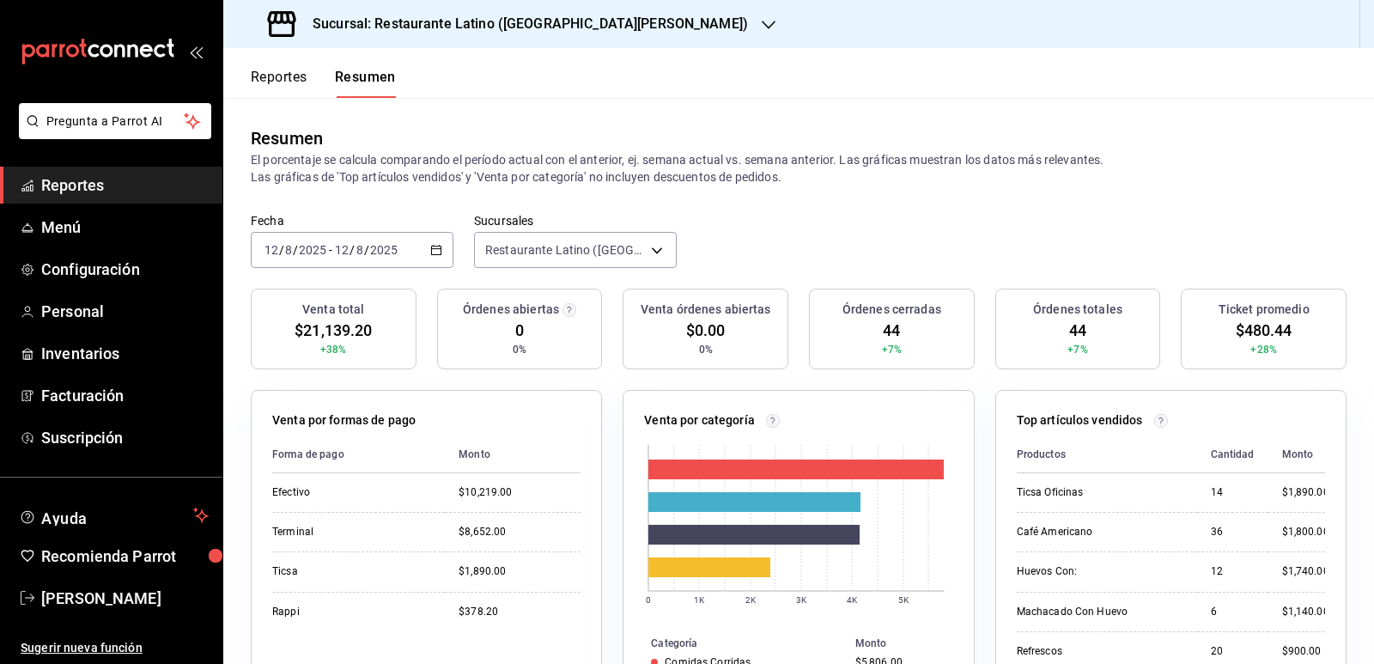
click at [441, 246] on div "2025-08-12 12 / 8 / 2025 - 2025-08-12 12 / 8 / 2025" at bounding box center [352, 250] width 203 height 36
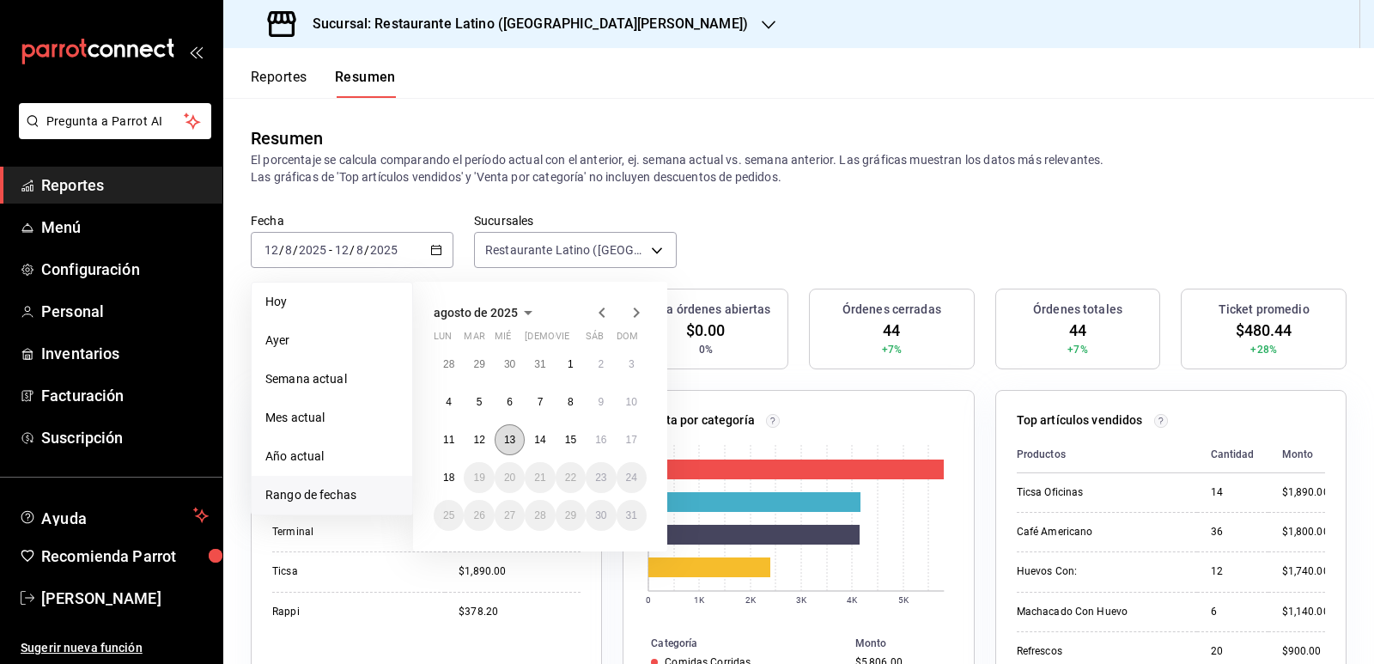
click at [510, 443] on abbr "13" at bounding box center [509, 440] width 11 height 12
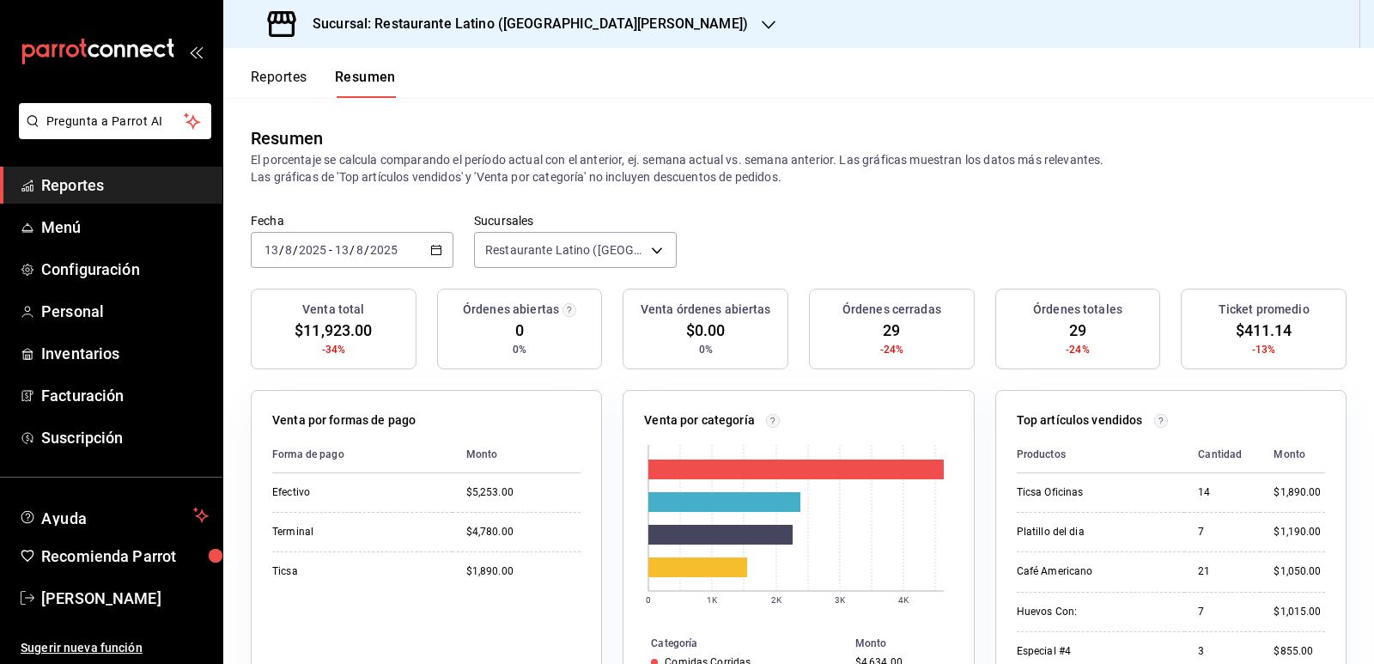
click at [439, 243] on div "2025-08-13 13 / 8 / 2025 - 2025-08-13 13 / 8 / 2025" at bounding box center [352, 250] width 203 height 36
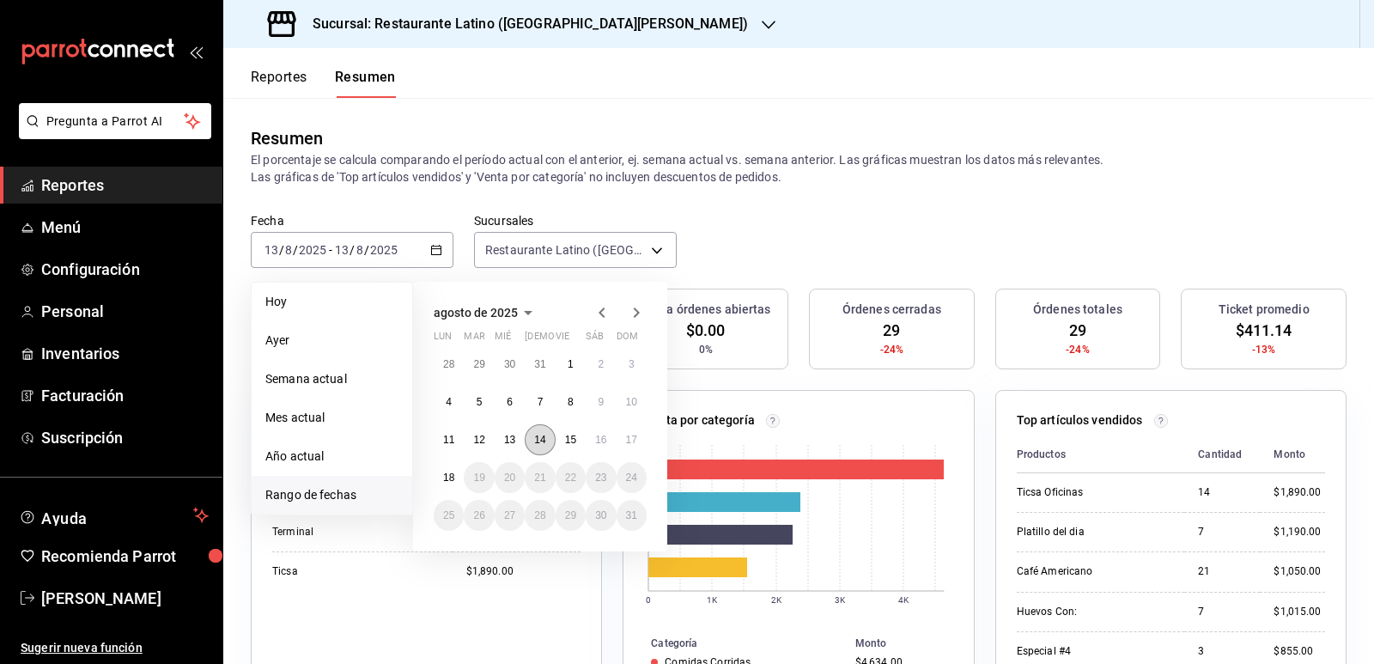
click at [531, 445] on button "14" at bounding box center [540, 439] width 30 height 31
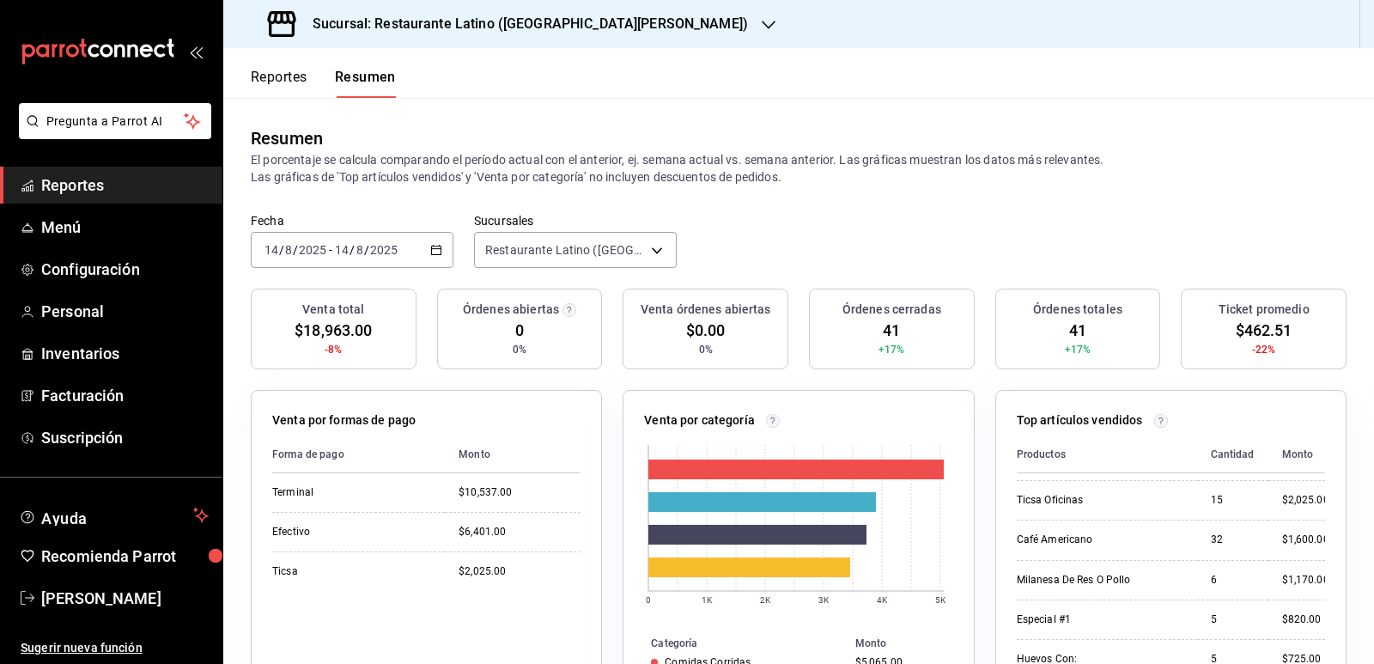
scroll to position [0, 0]
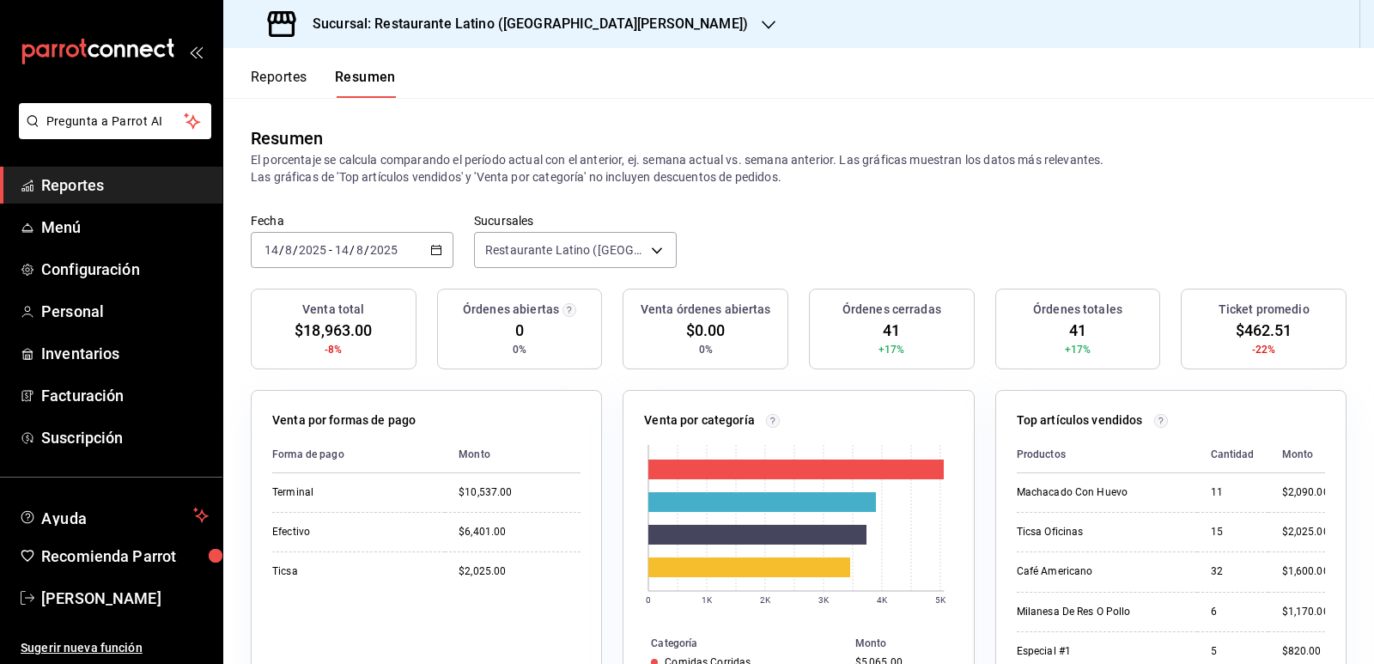
click at [440, 255] on div "2025-08-14 14 / 8 / 2025 - 2025-08-14 14 / 8 / 2025" at bounding box center [352, 250] width 203 height 36
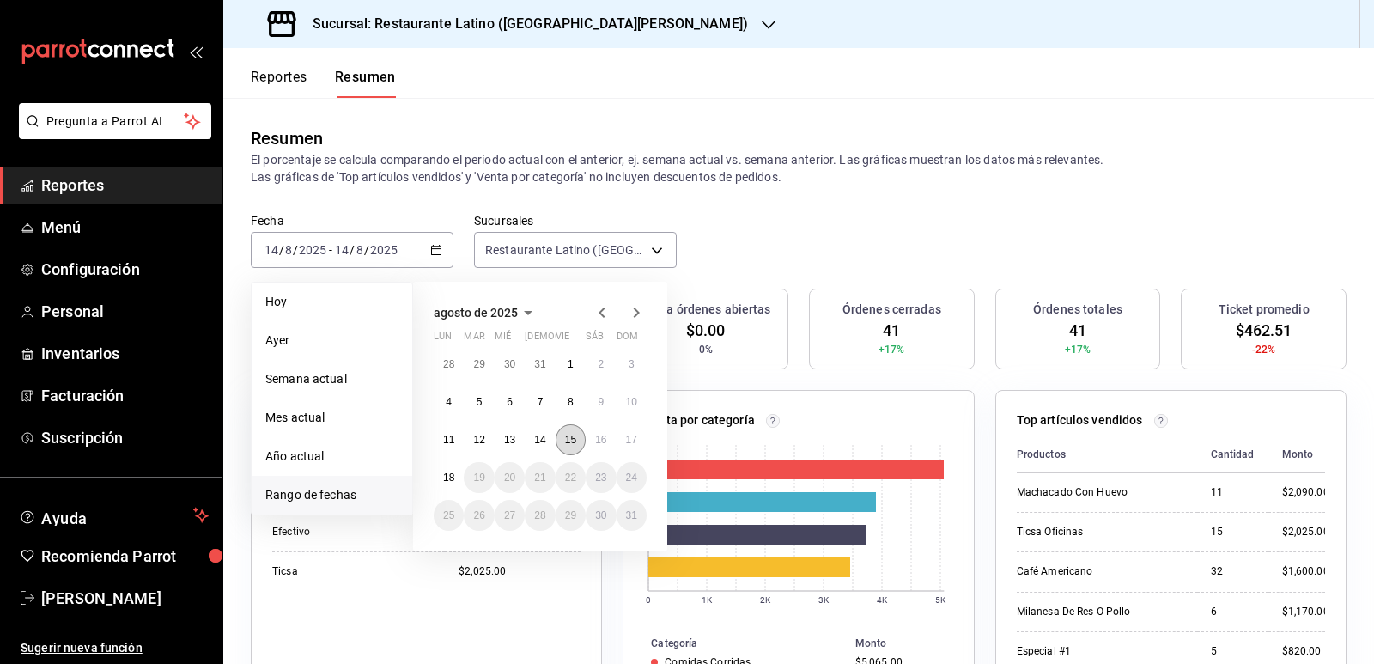
click at [573, 438] on abbr "15" at bounding box center [570, 440] width 11 height 12
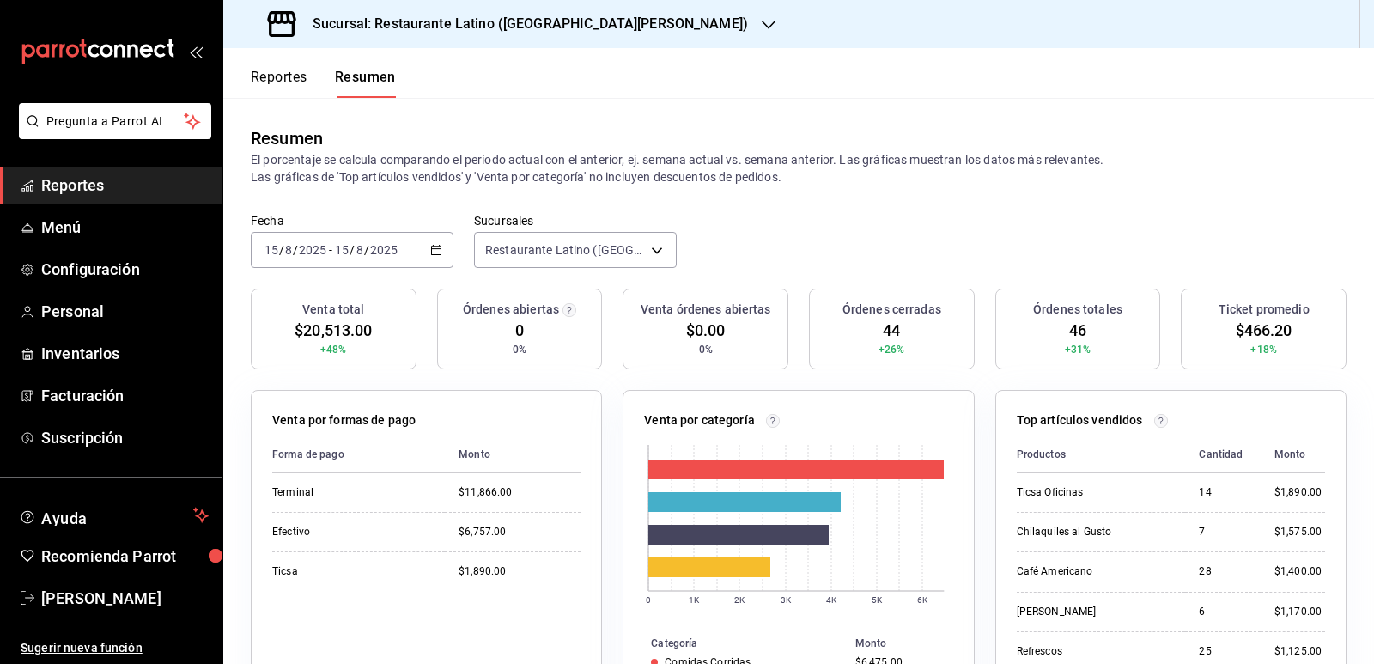
click at [278, 87] on button "Reportes" at bounding box center [279, 83] width 57 height 29
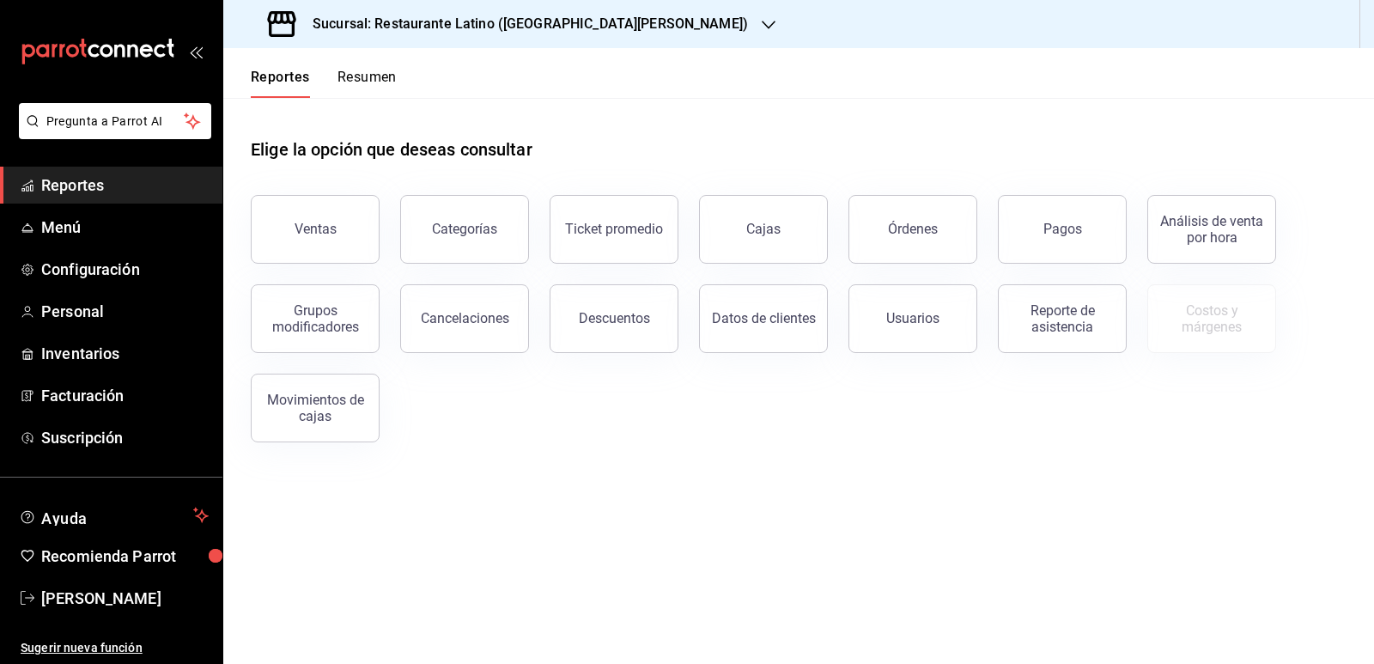
click at [358, 88] on button "Resumen" at bounding box center [366, 83] width 59 height 29
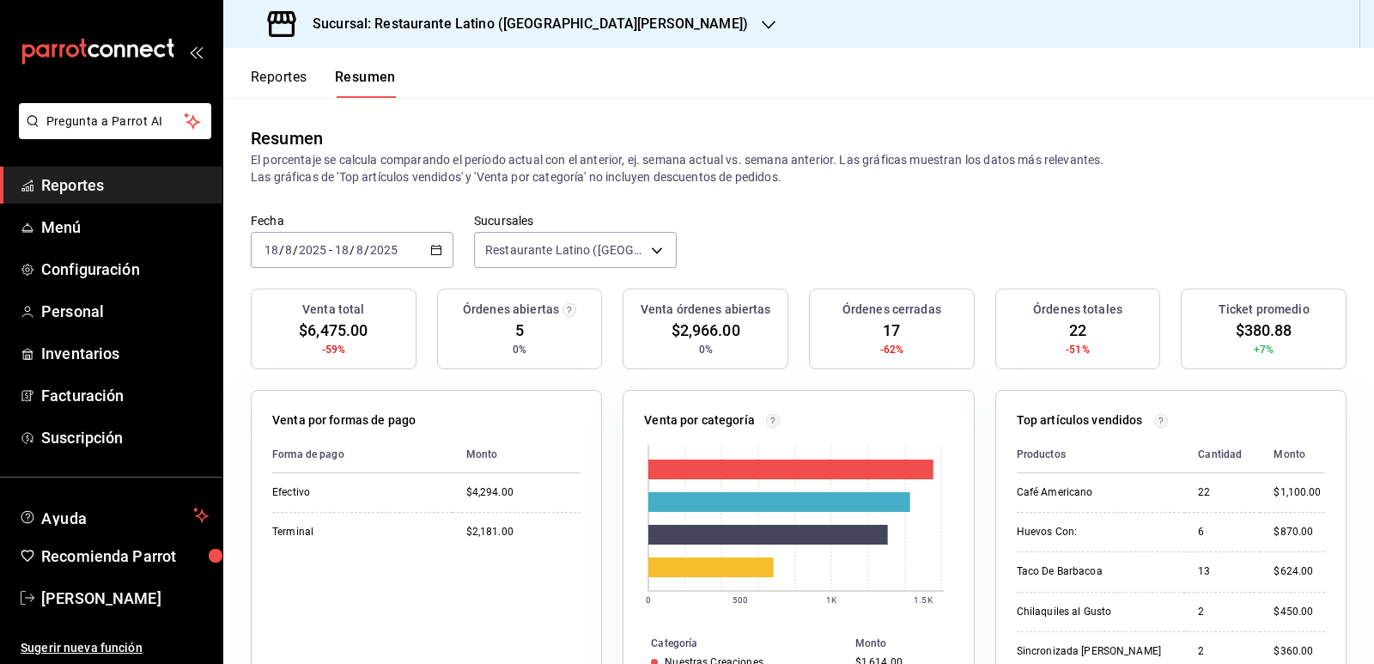
click at [432, 252] on icon "button" at bounding box center [436, 250] width 12 height 12
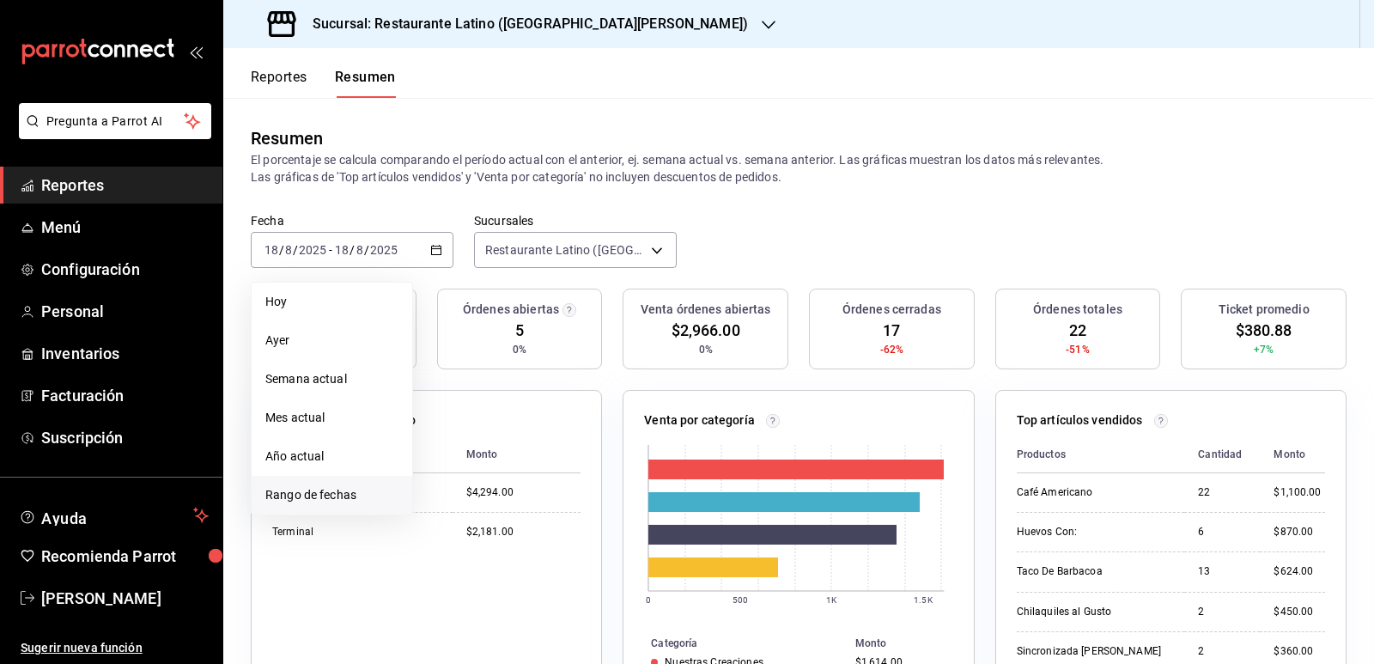
click at [379, 489] on span "Rango de fechas" at bounding box center [331, 495] width 133 height 18
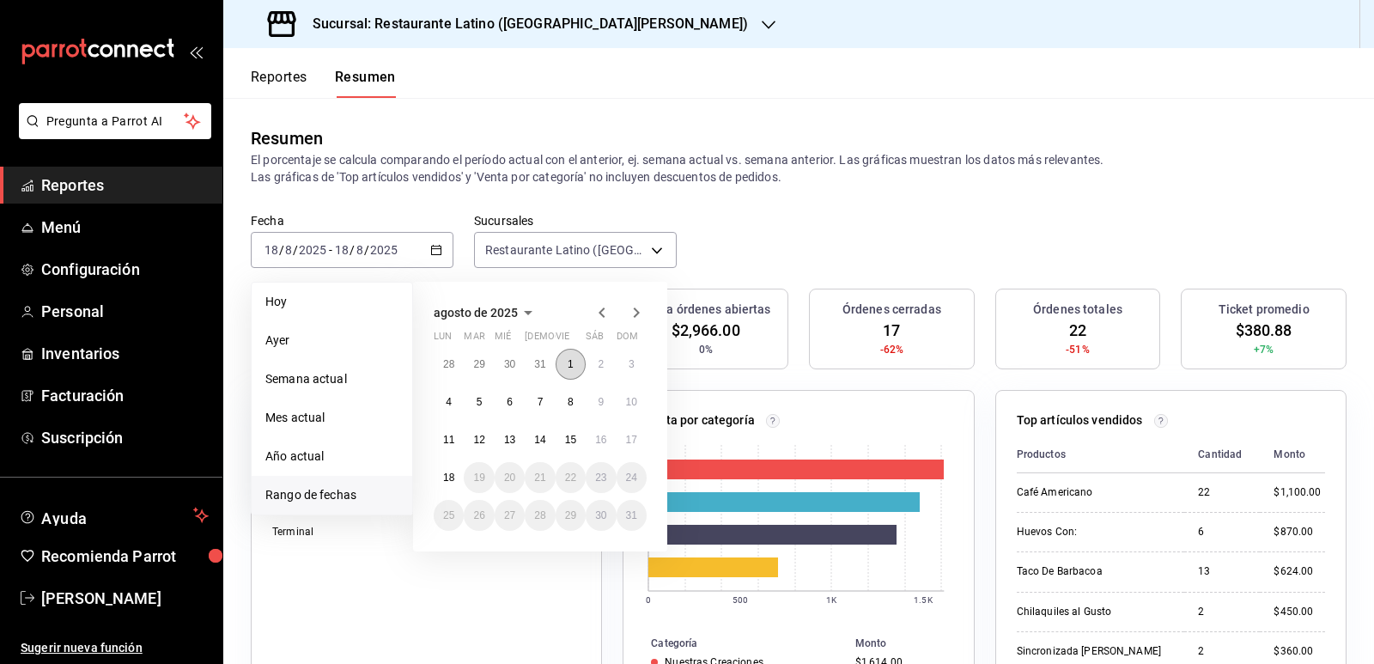
click at [572, 361] on abbr "1" at bounding box center [570, 364] width 6 height 12
click at [640, 438] on button "17" at bounding box center [631, 439] width 30 height 31
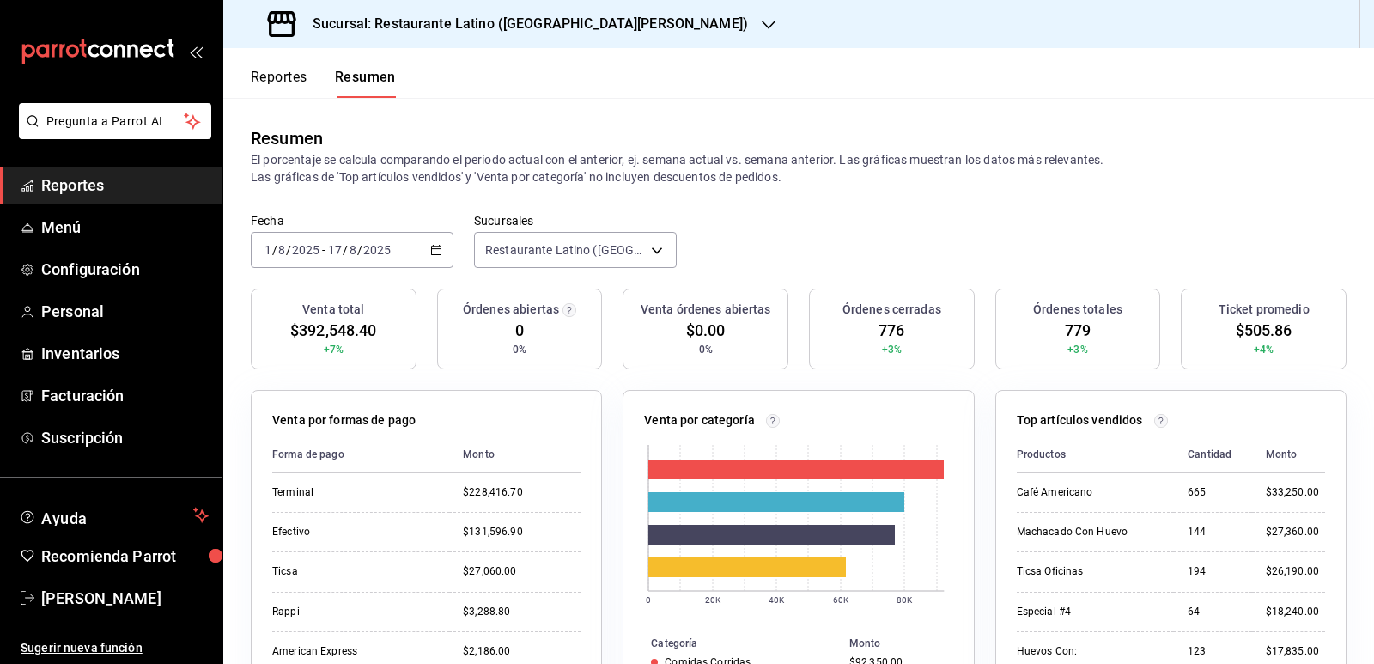
click at [398, 397] on div "Venta por formas de pago Forma de pago Monto Terminal $228,416.70 Efectivo $131…" at bounding box center [426, 570] width 351 height 361
drag, startPoint x: 316, startPoint y: 345, endPoint x: 537, endPoint y: 353, distance: 221.6
click at [537, 353] on div "Venta total $392,548.40 +7% Órdenes abiertas 0 0% Venta órdenes abiertas $0.00 …" at bounding box center [799, 338] width 1096 height 101
click at [537, 353] on div "Órdenes abiertas 0 0%" at bounding box center [520, 328] width 166 height 81
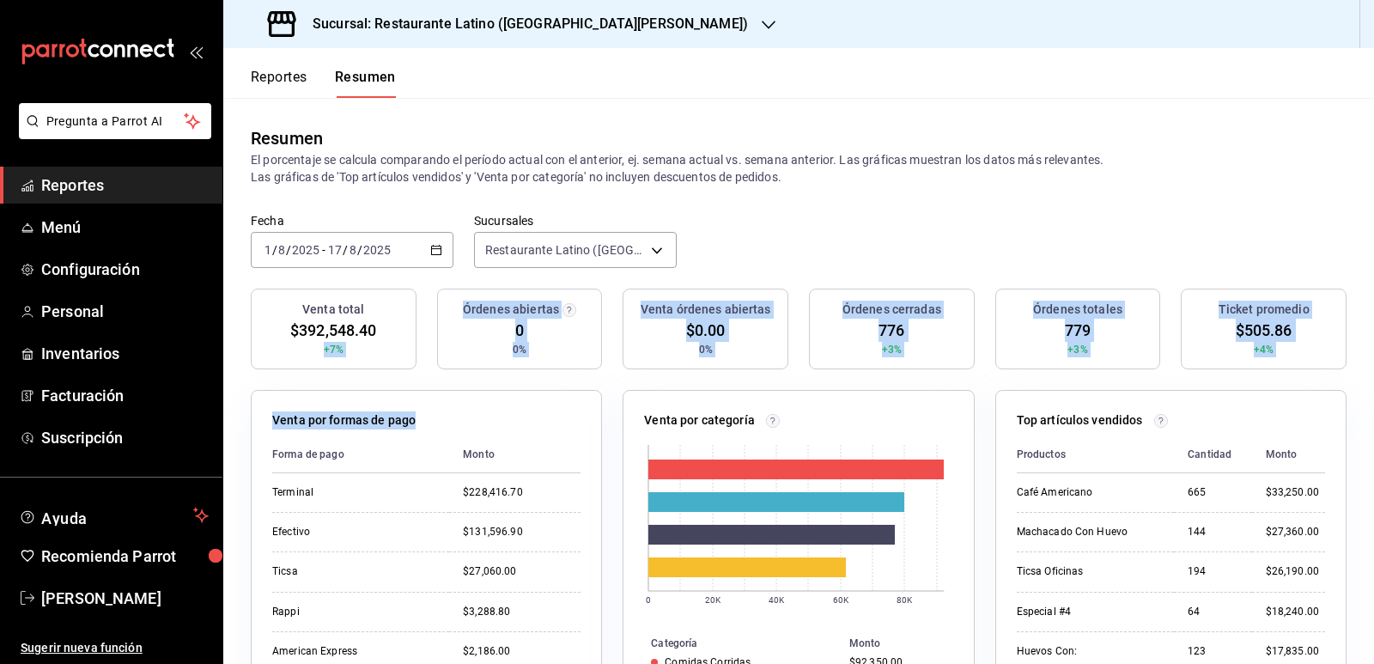
drag, startPoint x: 319, startPoint y: 349, endPoint x: 598, endPoint y: 392, distance: 281.6
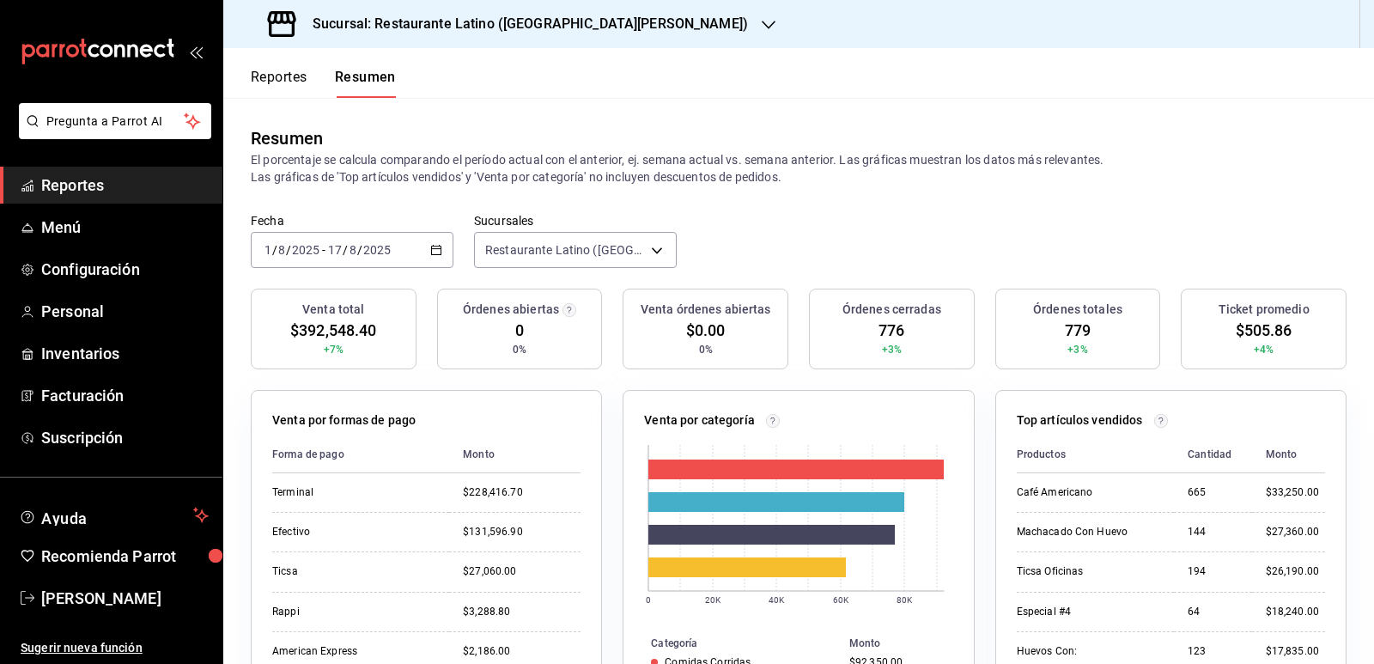
click at [293, 330] on span "$392,548.40" at bounding box center [333, 330] width 86 height 23
drag, startPoint x: 1097, startPoint y: 363, endPoint x: 1280, endPoint y: 375, distance: 183.3
click at [1098, 363] on div "Órdenes totales 779 +3%" at bounding box center [1078, 328] width 166 height 81
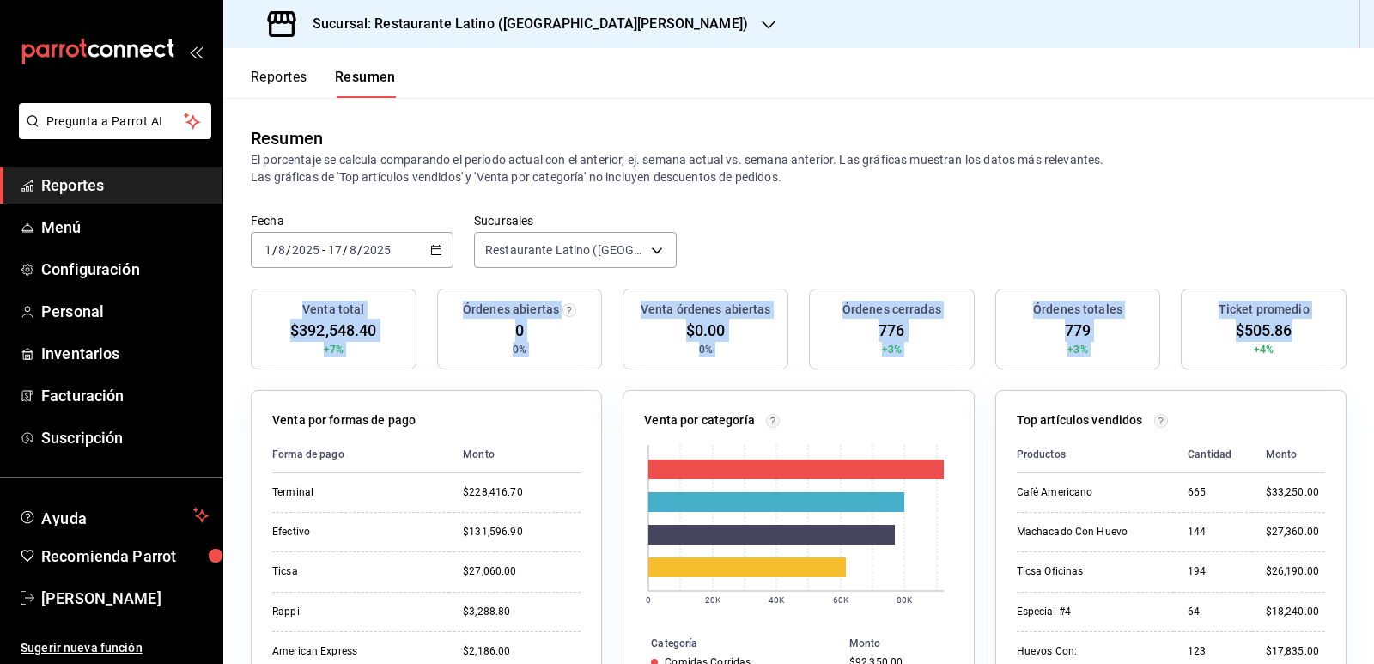
drag, startPoint x: 1290, startPoint y: 359, endPoint x: 307, endPoint y: 291, distance: 986.2
click at [299, 294] on div "Venta total $392,548.40 +7% Órdenes abiertas 0 0% Venta órdenes abiertas $0.00 …" at bounding box center [799, 338] width 1096 height 101
click at [825, 310] on div "Órdenes cerradas" at bounding box center [891, 309] width 150 height 18
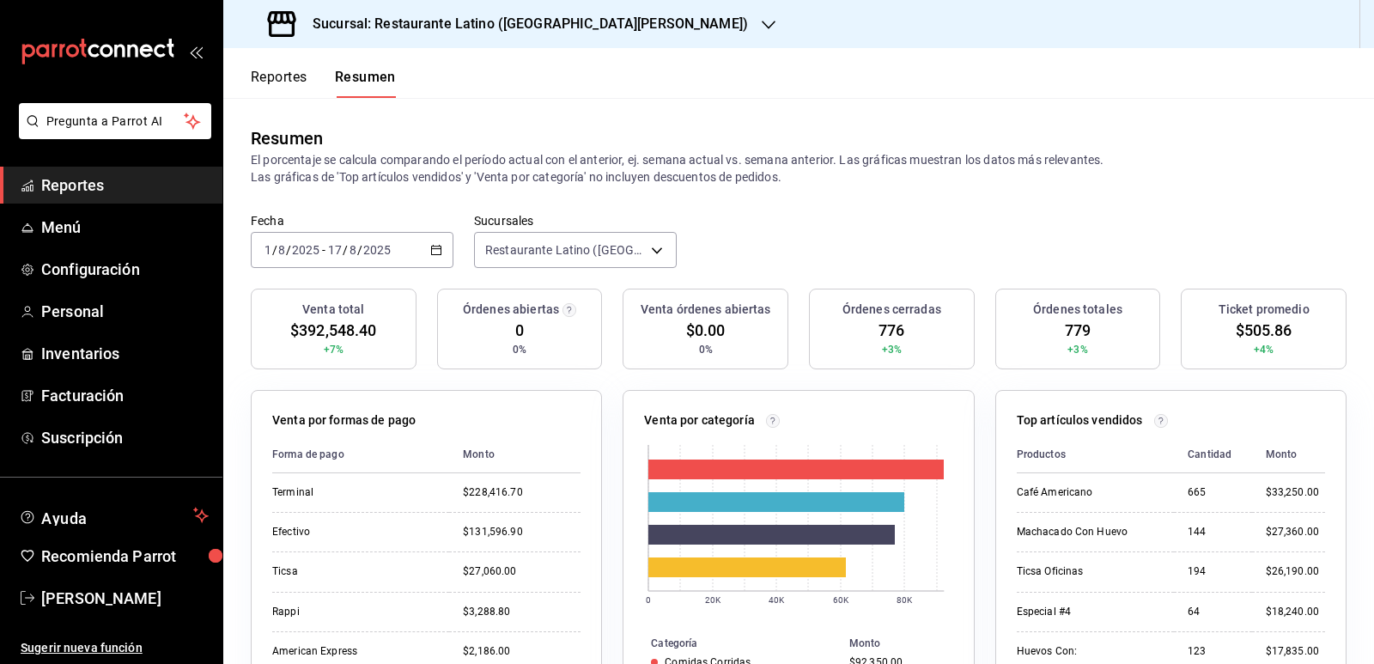
click at [780, 221] on div "Fecha 2025-08-01 1 / 8 / 2025 - 2025-08-17 17 / 8 / 2025 Sucursales Restaurante…" at bounding box center [798, 251] width 1150 height 76
click at [913, 143] on div "Resumen" at bounding box center [799, 138] width 1096 height 26
click at [917, 140] on div "Resumen" at bounding box center [799, 138] width 1096 height 26
drag, startPoint x: 919, startPoint y: 137, endPoint x: 950, endPoint y: 167, distance: 42.5
click at [920, 137] on div "Resumen" at bounding box center [799, 138] width 1096 height 26
